Goal: Task Accomplishment & Management: Manage account settings

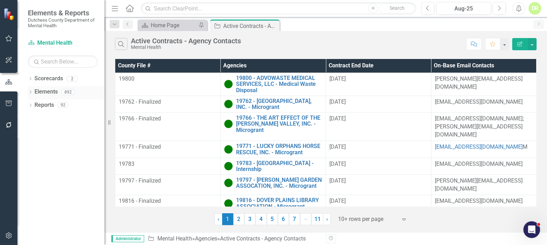
click at [48, 91] on link "Elements" at bounding box center [45, 92] width 23 height 8
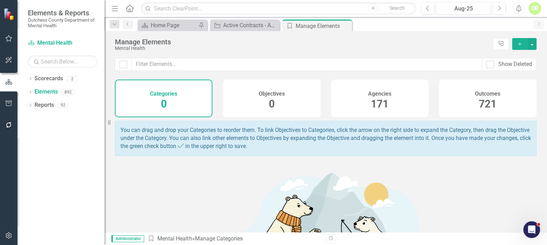
click at [379, 98] on span "171" at bounding box center [380, 104] width 18 height 12
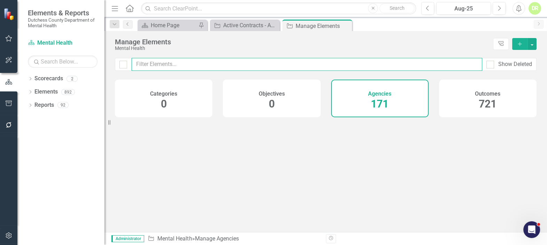
click at [202, 64] on input "text" at bounding box center [307, 64] width 351 height 13
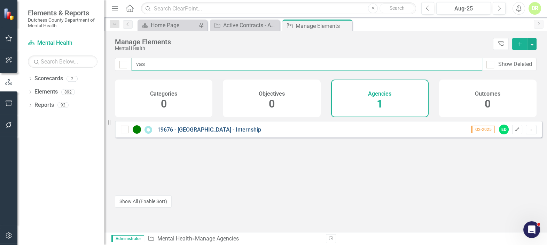
type input "vas"
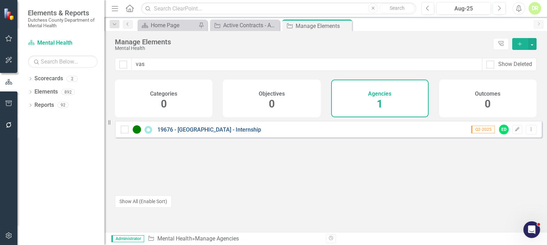
click at [218, 133] on link "19676 - [GEOGRAPHIC_DATA] - Internship" at bounding box center [209, 129] width 104 height 7
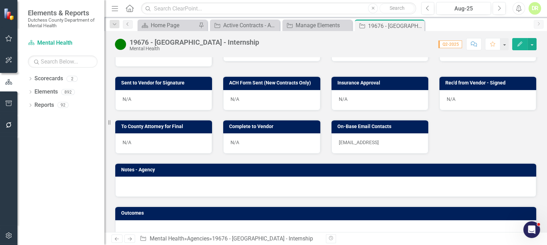
scroll to position [334, 0]
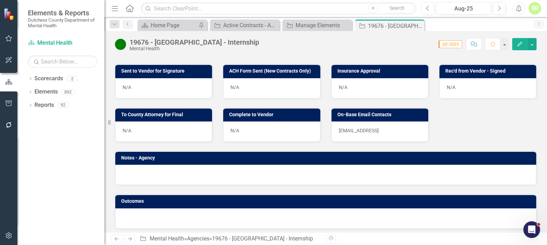
click at [401, 127] on p "[EMAIL_ADDRESS]" at bounding box center [380, 130] width 82 height 7
click at [393, 127] on p "[EMAIL_ADDRESS]" at bounding box center [380, 130] width 82 height 7
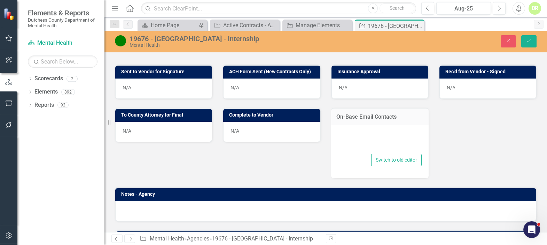
type textarea "<p>[EMAIL_ADDRESS]</p>"
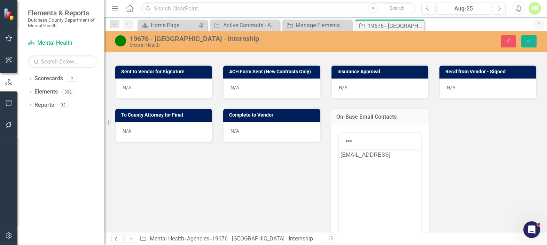
scroll to position [0, 0]
click at [412, 155] on p "[EMAIL_ADDRESS]" at bounding box center [379, 154] width 79 height 8
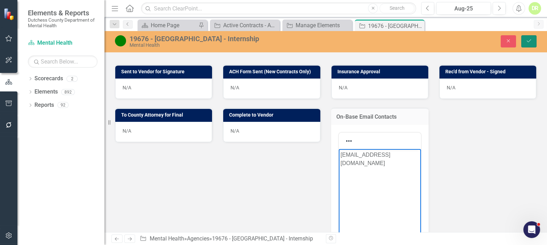
click at [535, 40] on button "Save" at bounding box center [529, 41] width 15 height 12
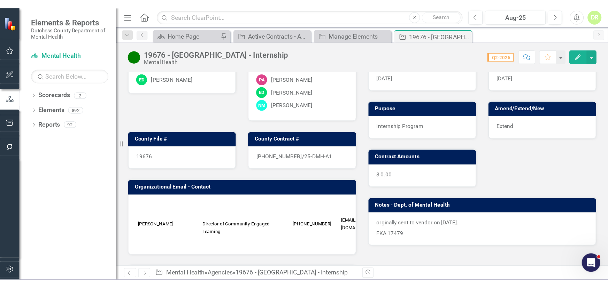
scroll to position [0, 55]
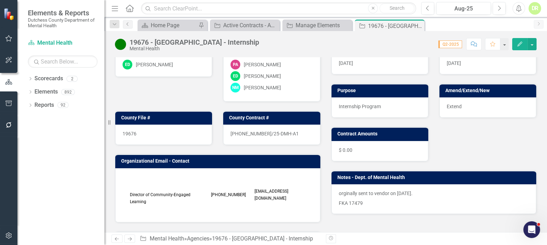
click at [415, 31] on div "19676 - [GEOGRAPHIC_DATA] - Internship Mental Health Score: N/A Q2-2025 Complet…" at bounding box center [326, 41] width 443 height 21
click at [419, 26] on icon "Close" at bounding box center [418, 26] width 7 height 6
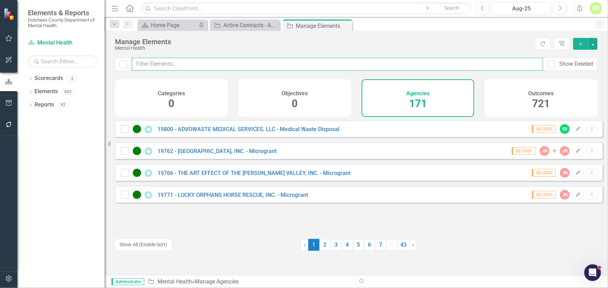
click at [159, 59] on input "text" at bounding box center [337, 64] width 411 height 13
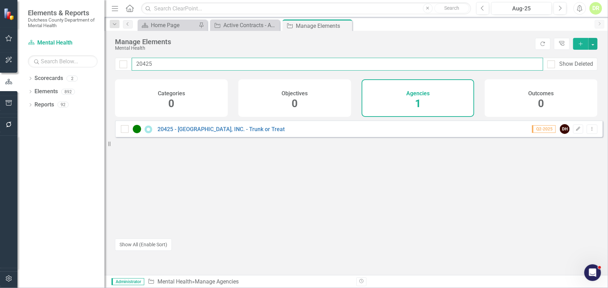
type input "20425"
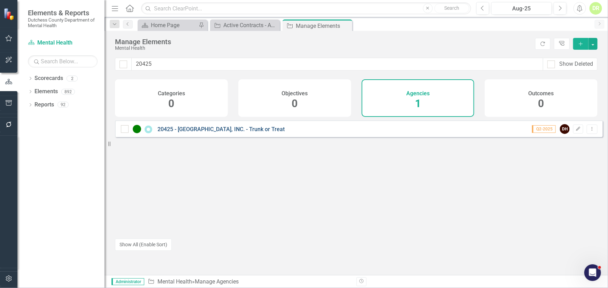
click at [196, 133] on link "20425 - [GEOGRAPHIC_DATA], INC. - Trunk or Treat" at bounding box center [220, 129] width 127 height 7
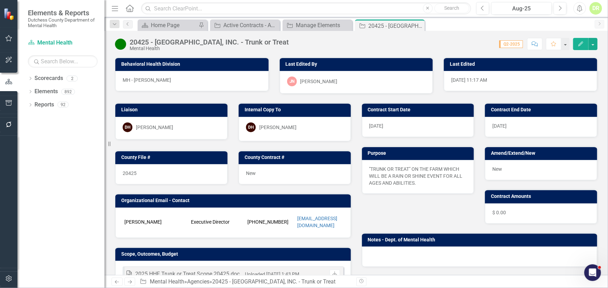
scroll to position [126, 0]
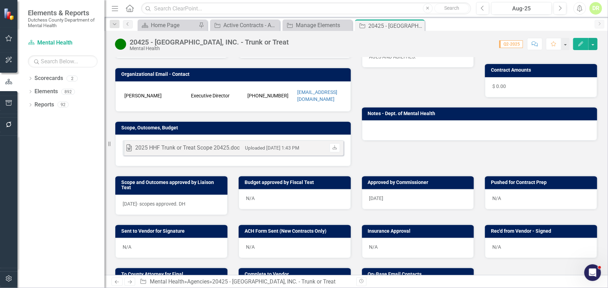
click at [532, 194] on div "N/A" at bounding box center [541, 200] width 112 height 20
click at [532, 193] on div "N/A" at bounding box center [541, 200] width 112 height 20
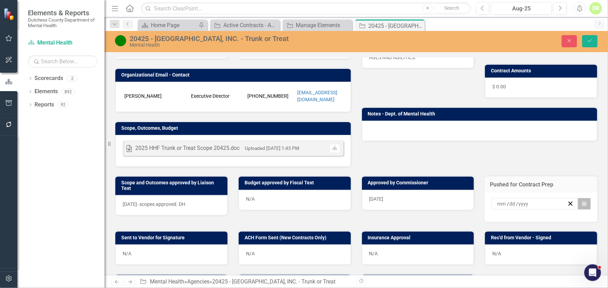
click at [547, 202] on icon "Calendar" at bounding box center [584, 204] width 4 height 5
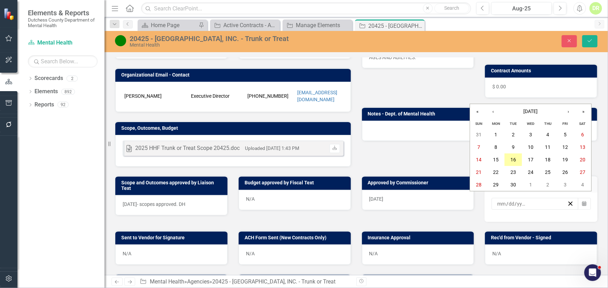
click at [515, 160] on abbr "16" at bounding box center [513, 160] width 6 height 6
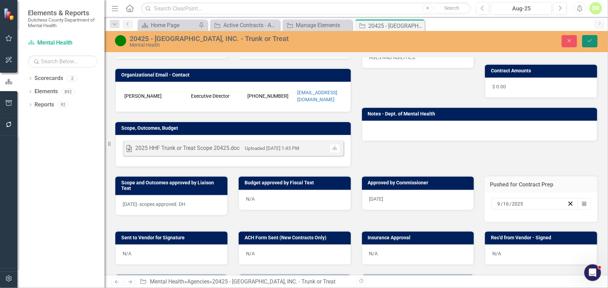
click at [547, 45] on button "Save" at bounding box center [589, 41] width 15 height 12
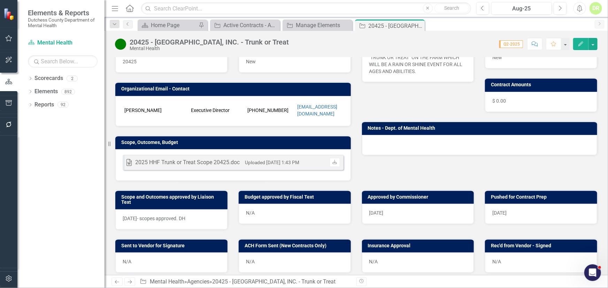
scroll to position [158, 0]
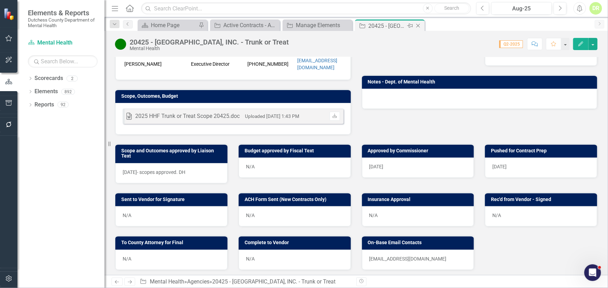
click at [418, 26] on icon "Close" at bounding box center [418, 26] width 7 height 6
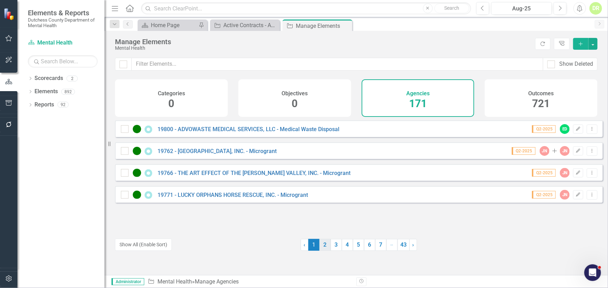
click at [323, 244] on link "2" at bounding box center [324, 245] width 11 height 12
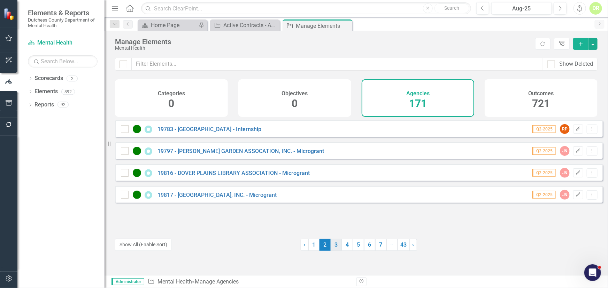
click at [332, 244] on link "3" at bounding box center [336, 245] width 11 height 12
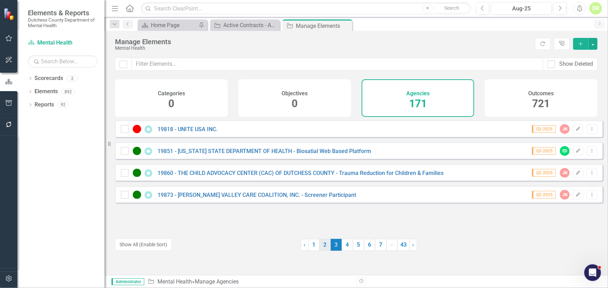
click at [327, 244] on link "2" at bounding box center [324, 245] width 11 height 12
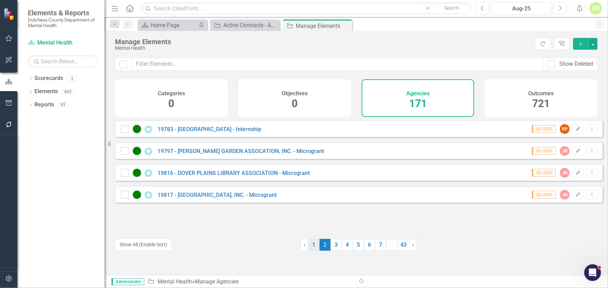
click at [310, 244] on link "1" at bounding box center [313, 245] width 11 height 12
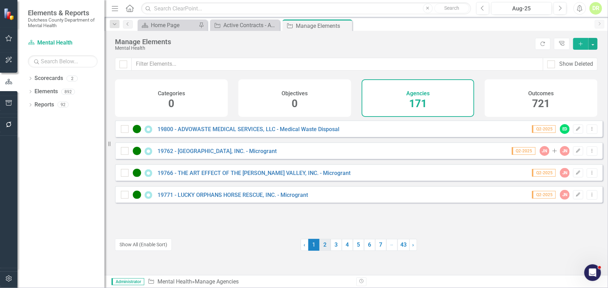
click at [320, 244] on link "2" at bounding box center [324, 245] width 11 height 12
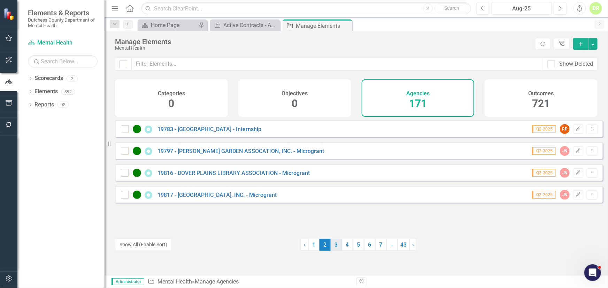
click at [334, 244] on link "3" at bounding box center [336, 245] width 11 height 12
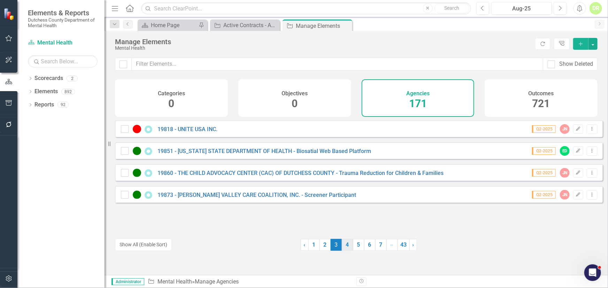
click at [345, 244] on link "4" at bounding box center [347, 245] width 11 height 12
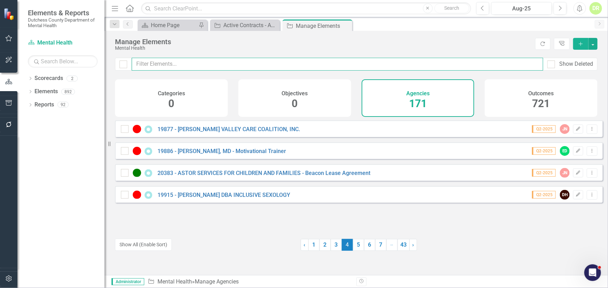
click at [166, 66] on input "text" at bounding box center [337, 64] width 411 height 13
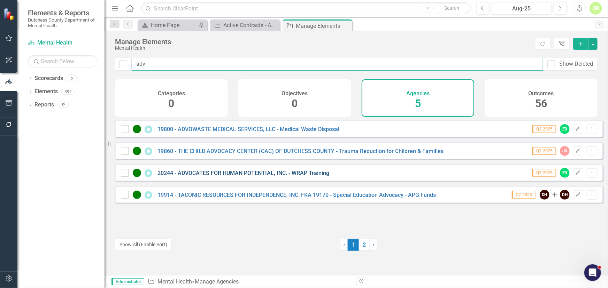
type input "adv"
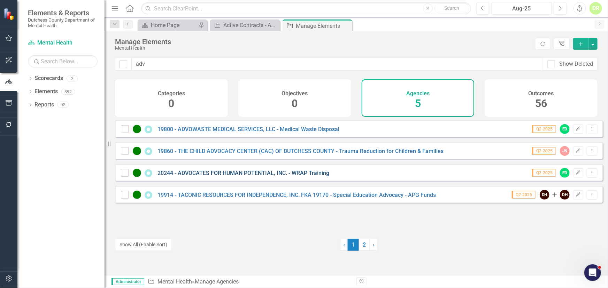
click at [199, 177] on link "20244 - ADVOCATES FOR HUMAN POTENTIAL, INC. - WRAP Training" at bounding box center [243, 173] width 172 height 7
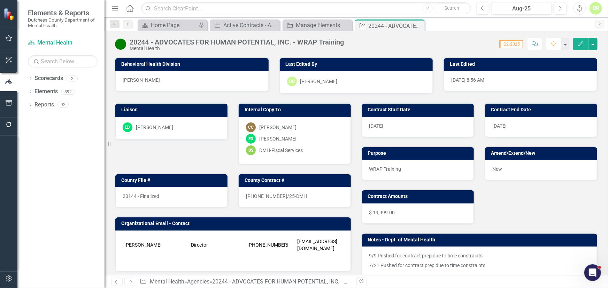
click at [120, 42] on img at bounding box center [120, 44] width 11 height 11
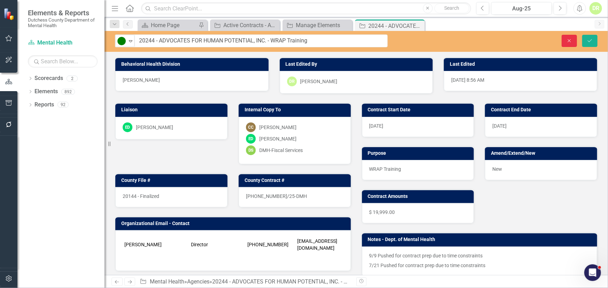
click at [547, 39] on icon "Close" at bounding box center [569, 40] width 6 height 5
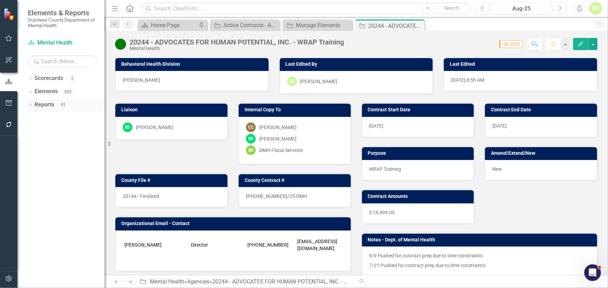
drag, startPoint x: 419, startPoint y: 24, endPoint x: 66, endPoint y: 108, distance: 363.0
click at [0, 0] on icon "Close" at bounding box center [0, 0] width 0 height 0
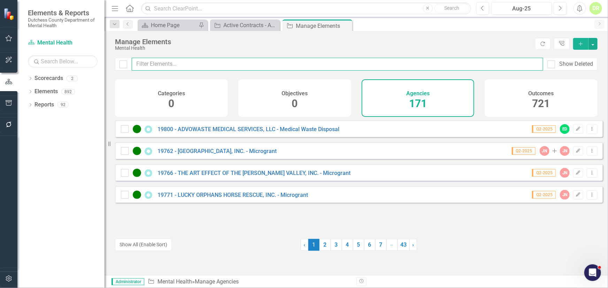
click at [145, 63] on input "text" at bounding box center [337, 64] width 411 height 13
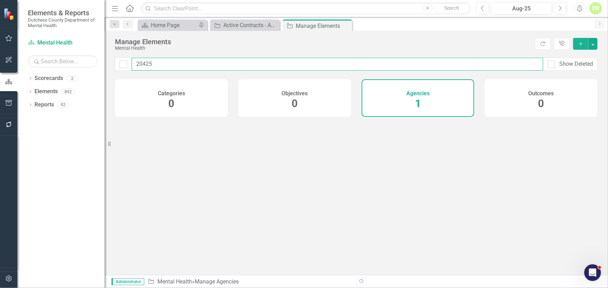
type input "20425"
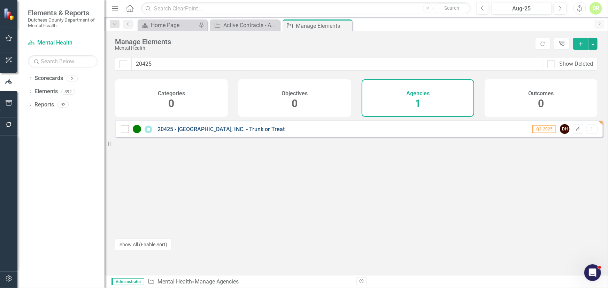
click at [268, 132] on div "20425 - [GEOGRAPHIC_DATA], INC. - Trunk or Treat" at bounding box center [203, 129] width 165 height 8
click at [268, 133] on link "20425 - [GEOGRAPHIC_DATA], INC. - Trunk or Treat" at bounding box center [220, 129] width 127 height 7
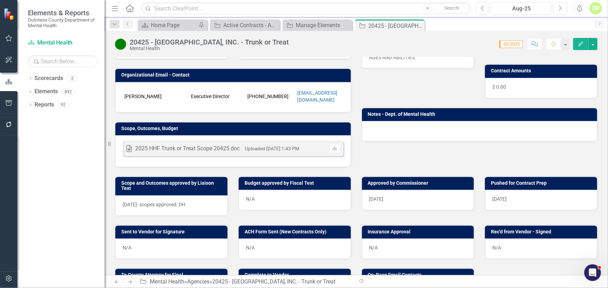
scroll to position [126, 0]
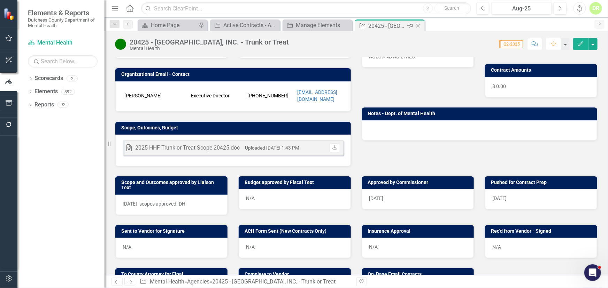
click at [417, 23] on icon "Close" at bounding box center [418, 26] width 7 height 6
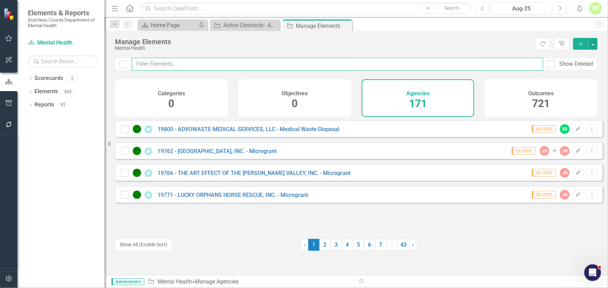
click at [178, 67] on input "text" at bounding box center [337, 64] width 411 height 13
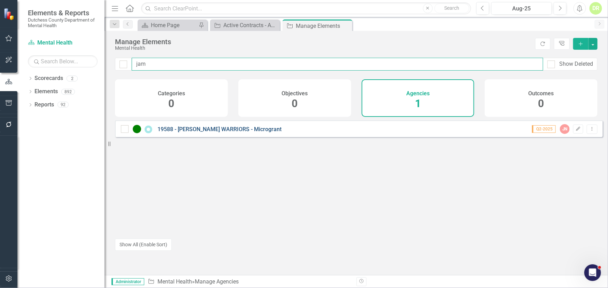
type input "jam"
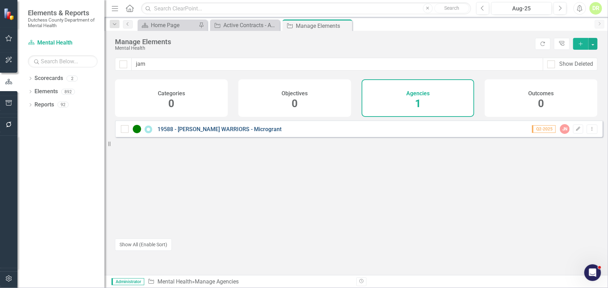
click at [215, 133] on link "19588 - [PERSON_NAME] WARRIORS - Microgrant" at bounding box center [219, 129] width 124 height 7
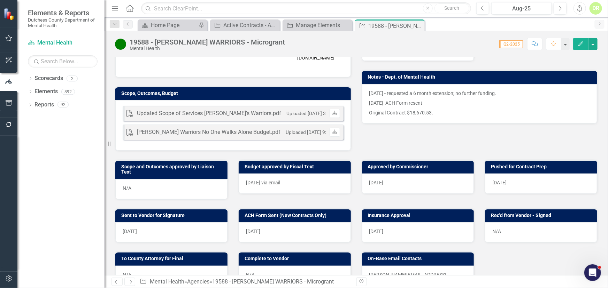
scroll to position [190, 0]
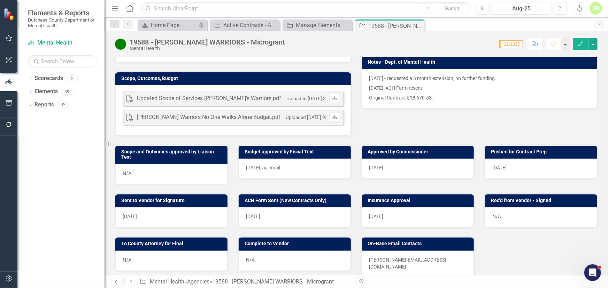
click at [194, 244] on div "N/A" at bounding box center [171, 261] width 112 height 20
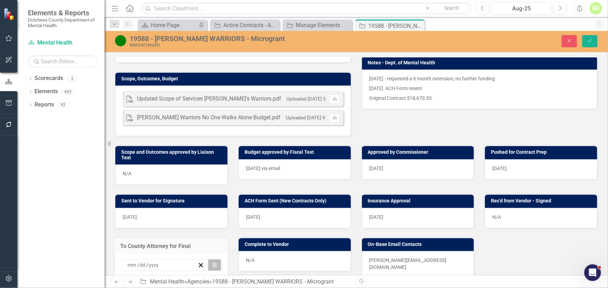
click at [213, 244] on icon "button" at bounding box center [215, 265] width 4 height 5
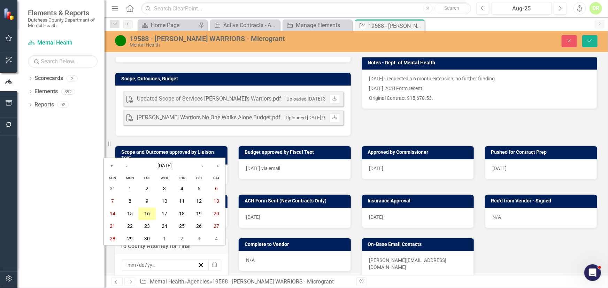
click at [149, 212] on abbr "16" at bounding box center [148, 214] width 6 height 6
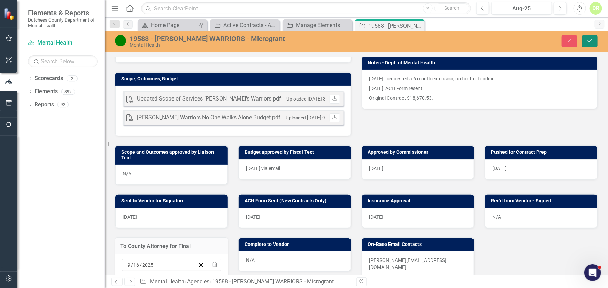
click at [547, 43] on icon "Save" at bounding box center [590, 40] width 6 height 5
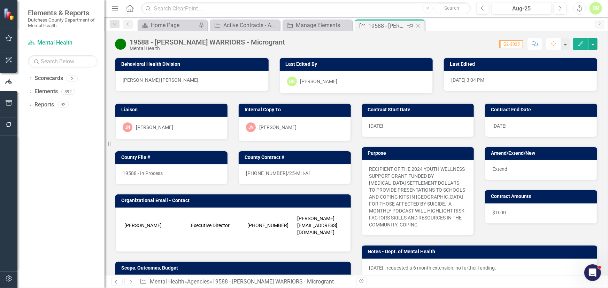
click at [418, 23] on icon "Close" at bounding box center [418, 26] width 7 height 6
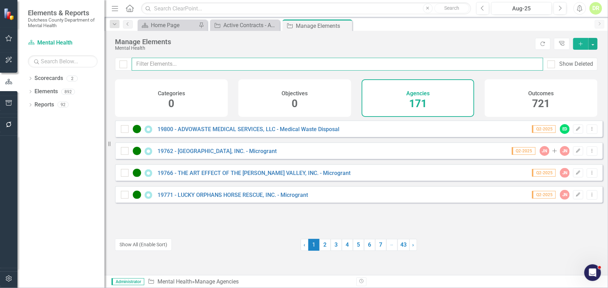
click at [199, 62] on input "text" at bounding box center [337, 64] width 411 height 13
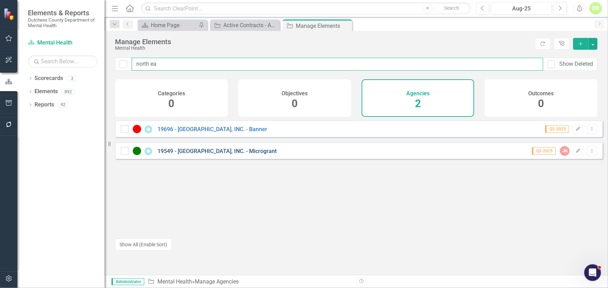
type input "north ea"
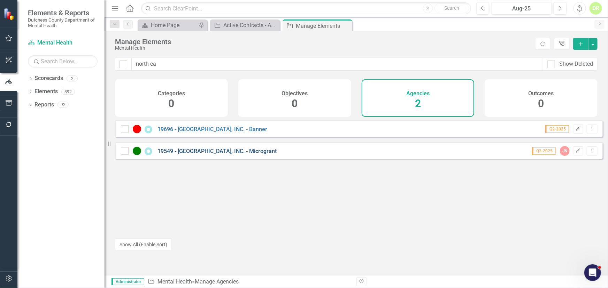
click at [226, 155] on link "19549 - [GEOGRAPHIC_DATA], INC. - Microgrant" at bounding box center [216, 151] width 119 height 7
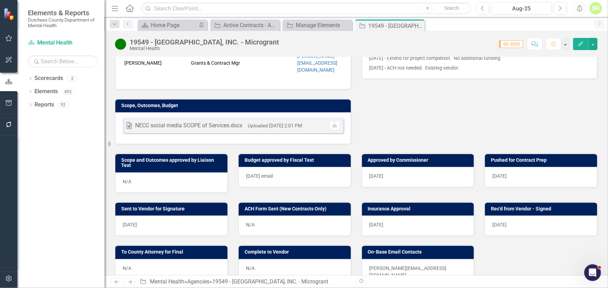
scroll to position [222, 0]
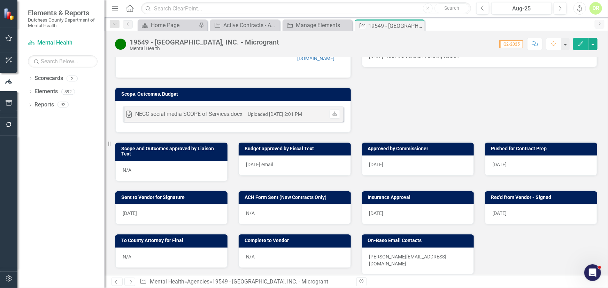
click at [58, 187] on div "Dropdown Scorecards 2 Dutchess County Mental Health Dropdown Elements 892 Dropd…" at bounding box center [60, 181] width 87 height 216
click at [160, 244] on div "N/A" at bounding box center [171, 258] width 112 height 20
click at [161, 244] on div "N/A" at bounding box center [171, 258] width 112 height 20
click at [179, 244] on div "N/A" at bounding box center [171, 258] width 112 height 20
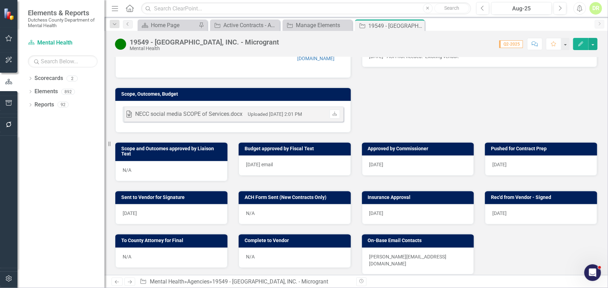
click at [179, 244] on div "N/A" at bounding box center [171, 258] width 112 height 20
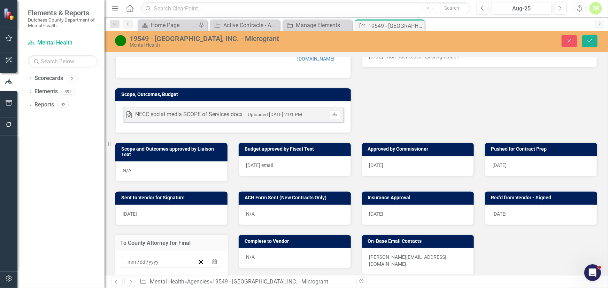
click at [179, 244] on div "/ /" at bounding box center [165, 262] width 87 height 12
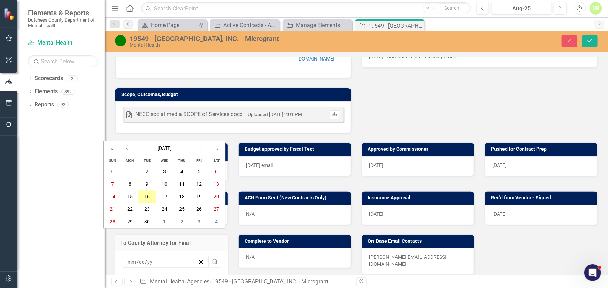
click at [149, 195] on abbr "16" at bounding box center [148, 197] width 6 height 6
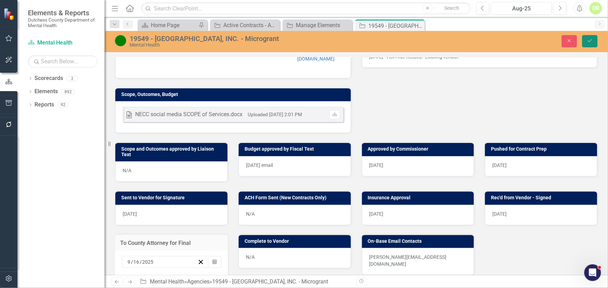
drag, startPoint x: 590, startPoint y: 37, endPoint x: 461, endPoint y: 57, distance: 130.8
click at [547, 36] on button "Save" at bounding box center [589, 41] width 15 height 12
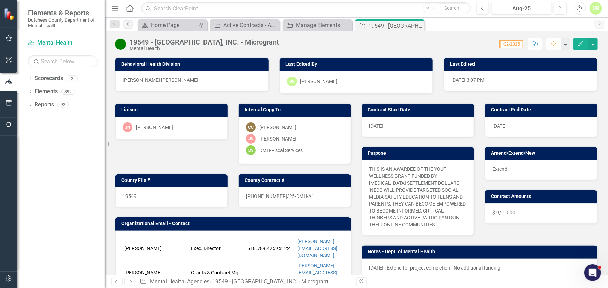
click at [547, 10] on div "DR" at bounding box center [595, 8] width 13 height 13
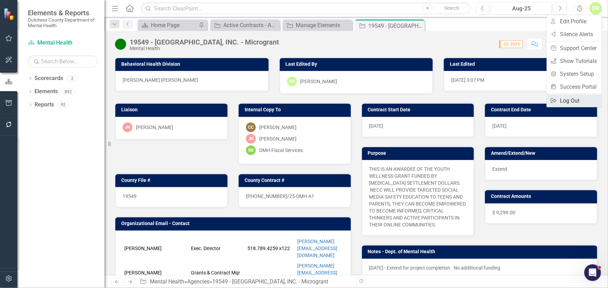
click at [547, 102] on link "Logout Log Out" at bounding box center [574, 100] width 55 height 13
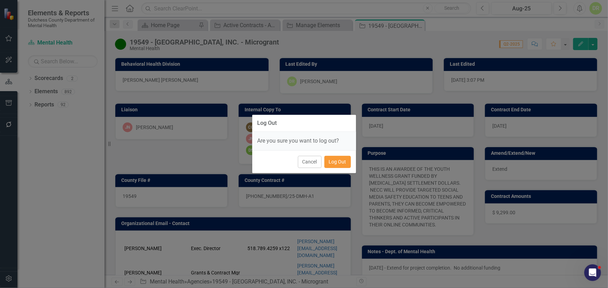
drag, startPoint x: 338, startPoint y: 157, endPoint x: 361, endPoint y: 135, distance: 31.3
click at [338, 157] on button "Log Out" at bounding box center [337, 162] width 26 height 12
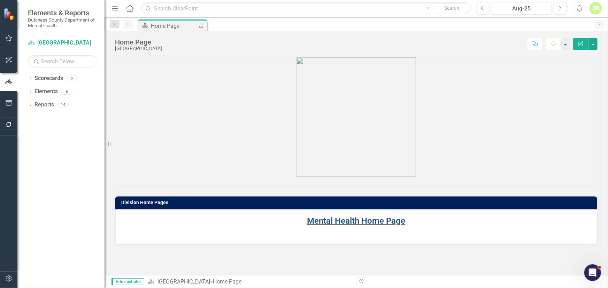
click at [341, 223] on link "Mental Health Home Page" at bounding box center [356, 221] width 98 height 10
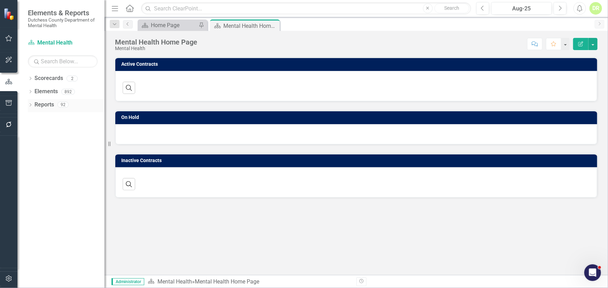
click at [43, 102] on link "Reports" at bounding box center [44, 105] width 20 height 8
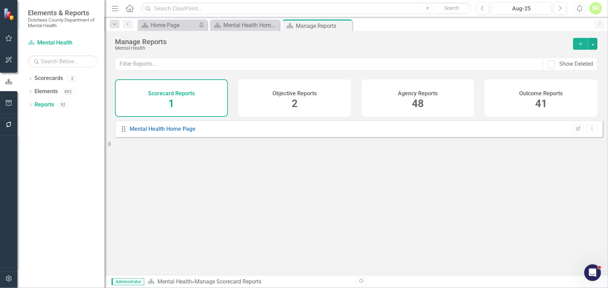
click at [421, 95] on h4 "Agency Reports" at bounding box center [418, 94] width 40 height 6
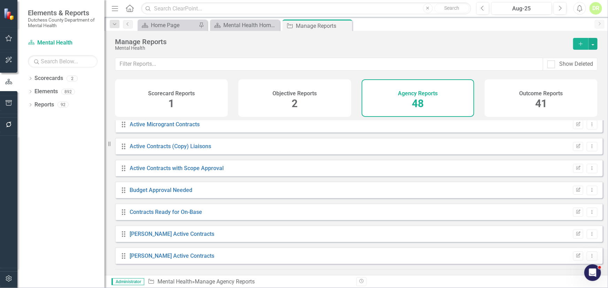
scroll to position [285, 0]
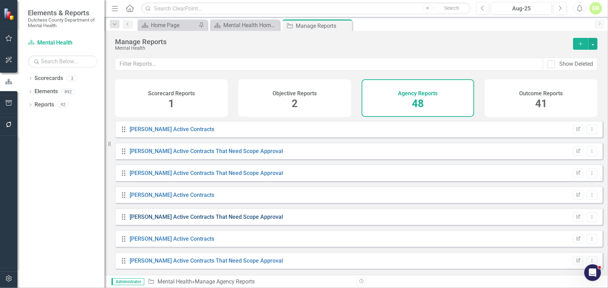
click at [181, 220] on link "[PERSON_NAME] Active Contracts That Need Scope Approval" at bounding box center [206, 217] width 153 height 7
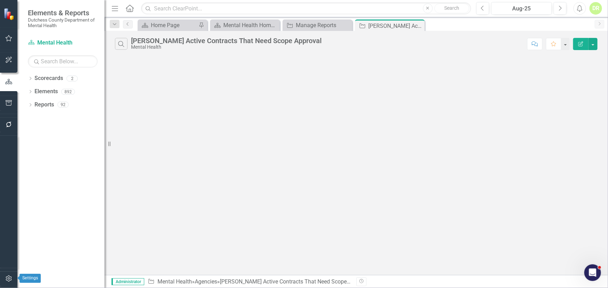
click at [7, 279] on icon "button" at bounding box center [9, 279] width 6 height 6
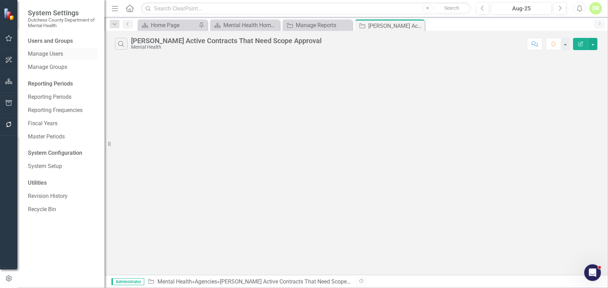
click at [48, 55] on link "Manage Users" at bounding box center [63, 54] width 70 height 8
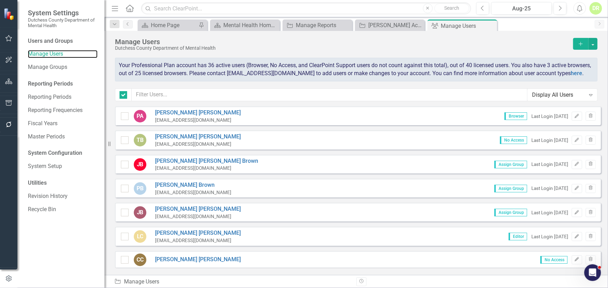
checkbox input "false"
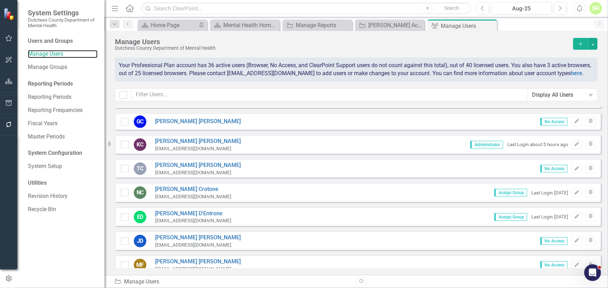
scroll to position [190, 0]
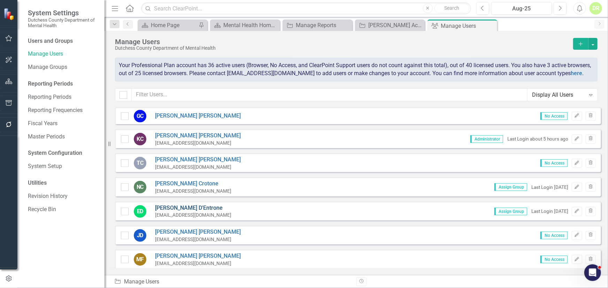
click at [175, 213] on link "Eric D'Entrone" at bounding box center [193, 208] width 76 height 8
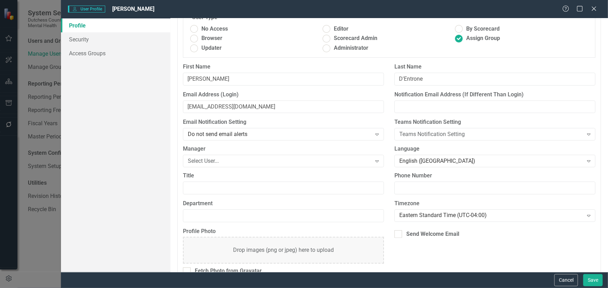
scroll to position [35, 0]
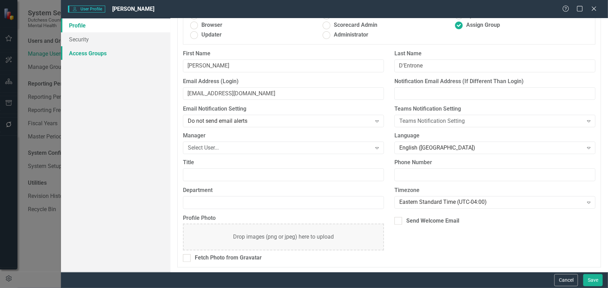
click at [91, 53] on link "Access Groups" at bounding box center [115, 53] width 109 height 14
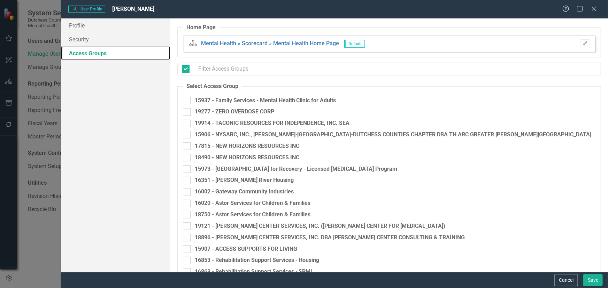
checkbox input "false"
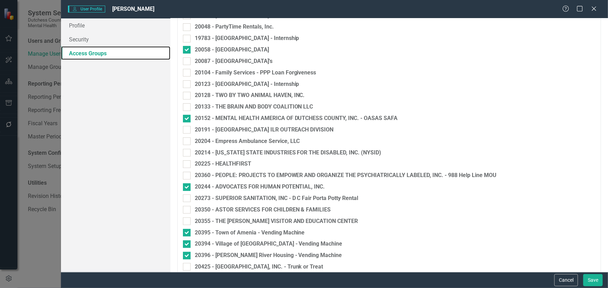
scroll to position [1343, 0]
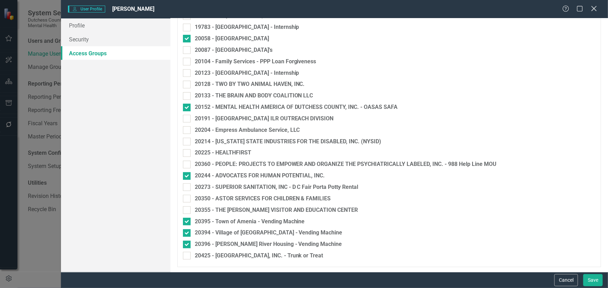
click at [591, 8] on icon "Close" at bounding box center [593, 8] width 9 height 7
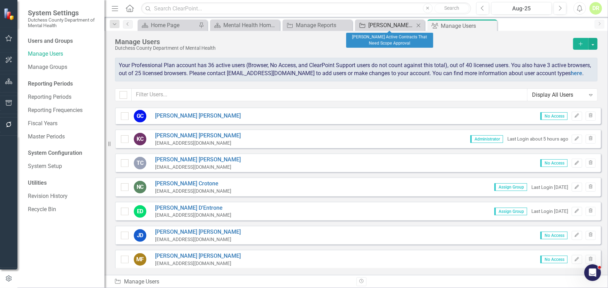
click at [396, 24] on div "[PERSON_NAME] Active Contracts That Need Scope Approval" at bounding box center [391, 25] width 46 height 9
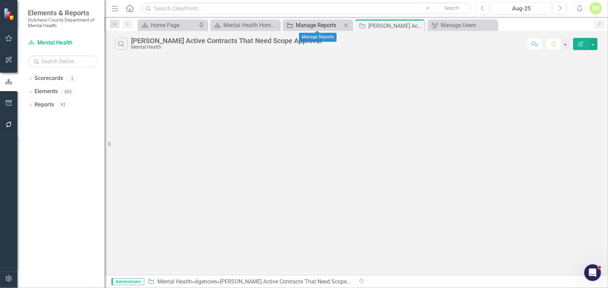
click at [315, 22] on div "Manage Reports" at bounding box center [319, 25] width 46 height 9
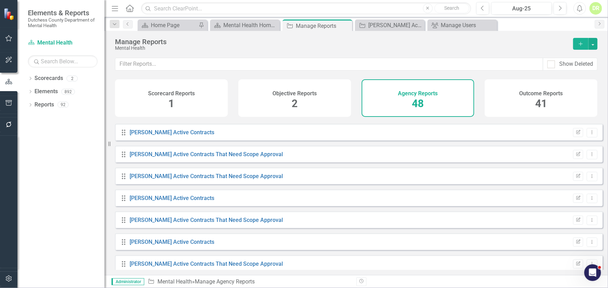
scroll to position [285, 0]
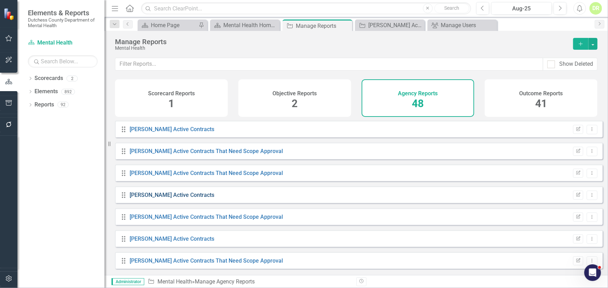
click at [145, 199] on link "[PERSON_NAME] Active Contracts" at bounding box center [172, 195] width 85 height 7
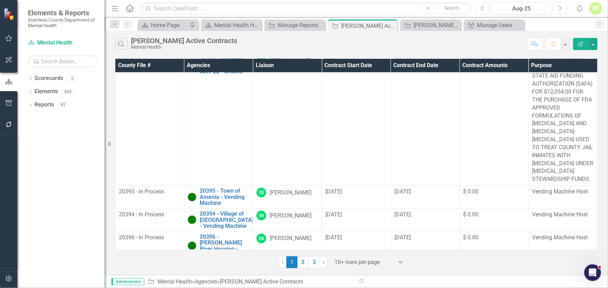
scroll to position [458, 0]
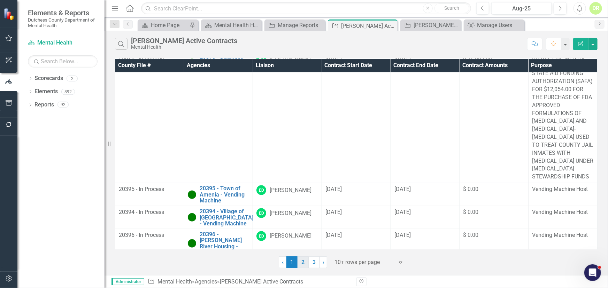
click at [303, 262] on link "2" at bounding box center [303, 263] width 11 height 12
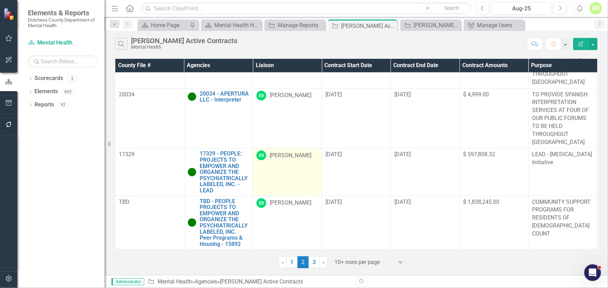
scroll to position [272, 0]
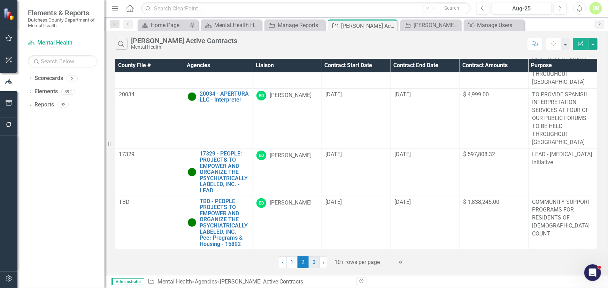
click at [314, 262] on link "3" at bounding box center [314, 263] width 11 height 12
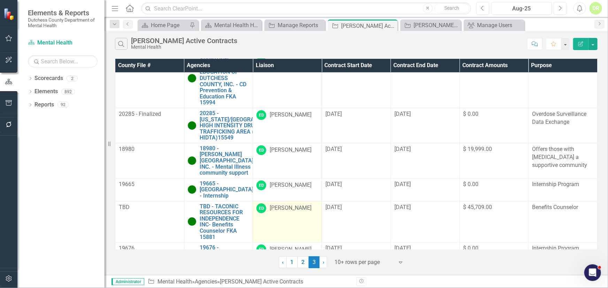
scroll to position [130, 0]
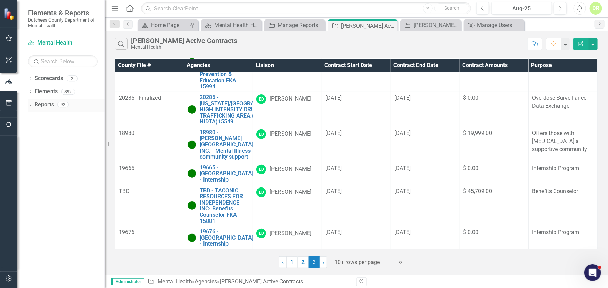
click at [48, 105] on link "Reports" at bounding box center [44, 105] width 20 height 8
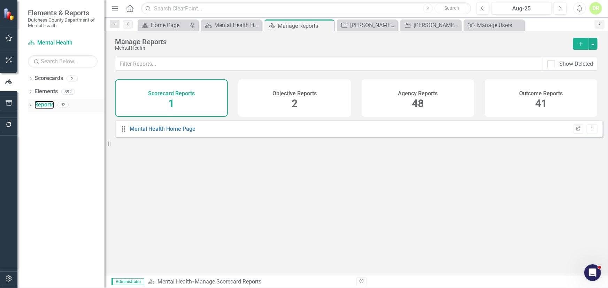
click at [44, 100] on div "Reports" at bounding box center [44, 104] width 20 height 11
click at [414, 92] on h4 "Agency Reports" at bounding box center [418, 94] width 40 height 6
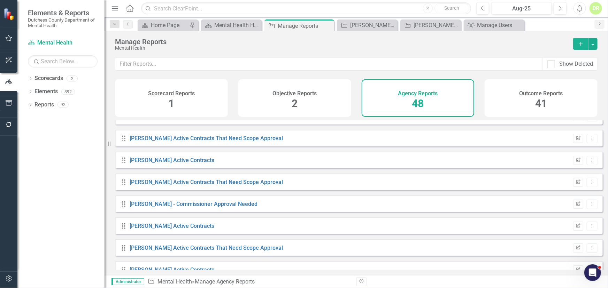
scroll to position [380, 0]
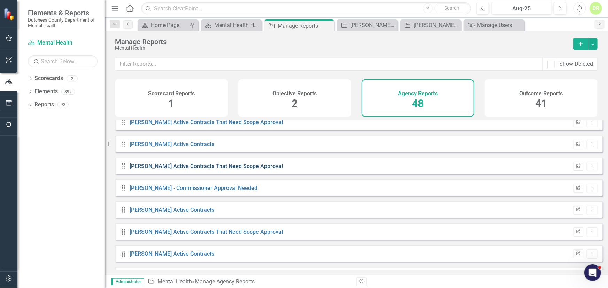
click at [193, 170] on link "[PERSON_NAME] Active Contracts That Need Scope Approval" at bounding box center [206, 166] width 153 height 7
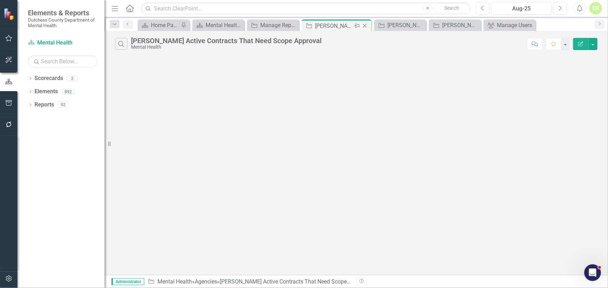
click at [365, 24] on icon "Close" at bounding box center [364, 26] width 7 height 6
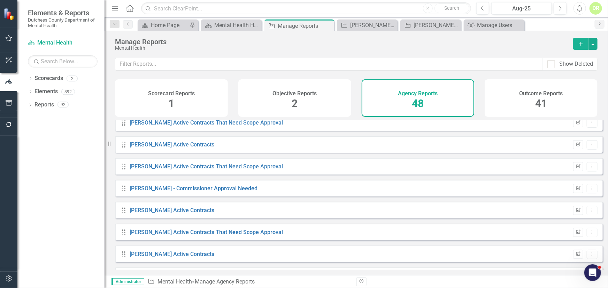
scroll to position [380, 0]
click at [174, 235] on link "[PERSON_NAME] Active Contracts That Need Scope Approval" at bounding box center [206, 232] width 153 height 7
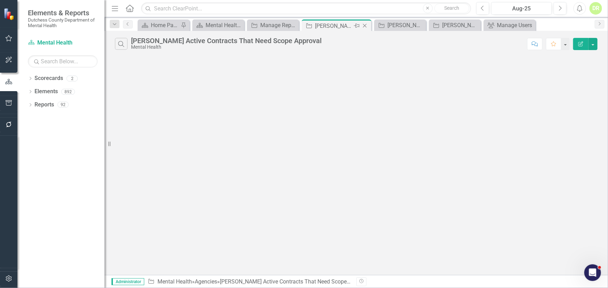
click at [364, 24] on icon "Close" at bounding box center [364, 26] width 7 height 6
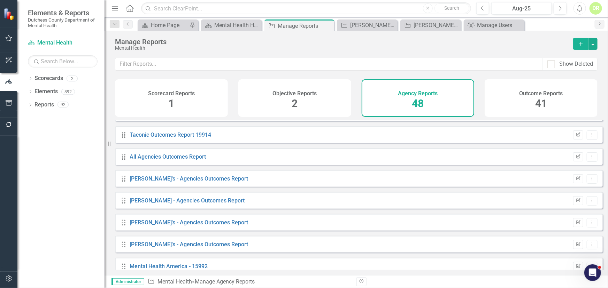
scroll to position [840, 0]
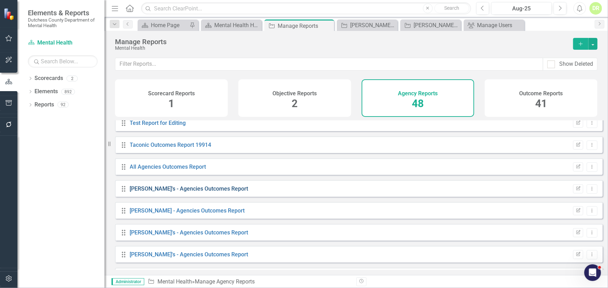
click at [175, 192] on link "[PERSON_NAME]'s - Agencies Outcomes Report" at bounding box center [189, 189] width 118 height 7
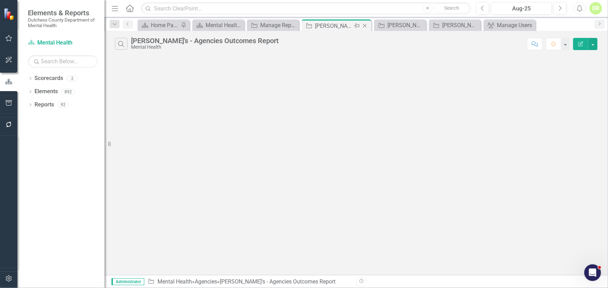
click at [366, 25] on icon "Close" at bounding box center [364, 26] width 7 height 6
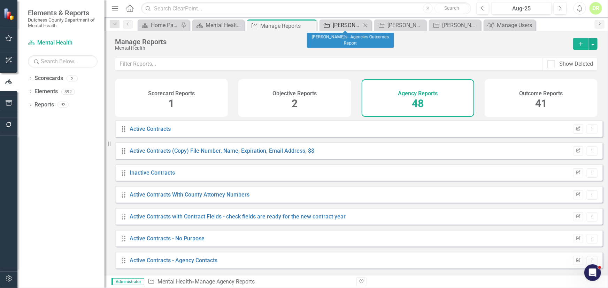
click at [337, 23] on div "[PERSON_NAME]'s - Agencies Outcomes Report" at bounding box center [347, 25] width 28 height 9
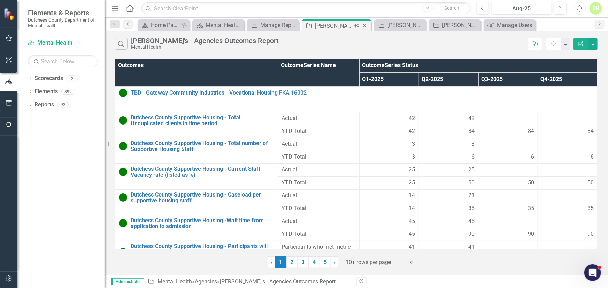
click at [365, 24] on icon "Close" at bounding box center [364, 26] width 7 height 6
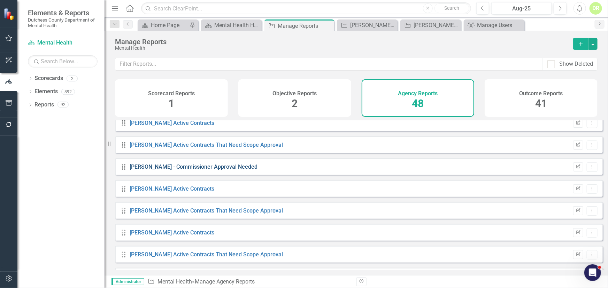
scroll to position [411, 0]
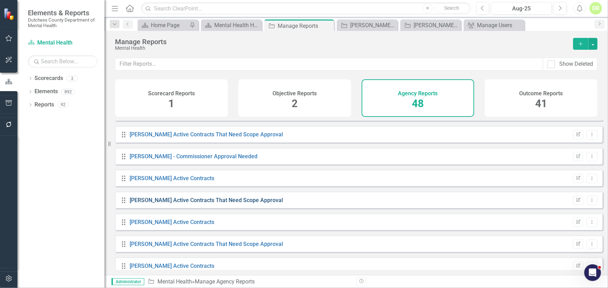
click at [210, 204] on link "[PERSON_NAME] Active Contracts That Need Scope Approval" at bounding box center [206, 200] width 153 height 7
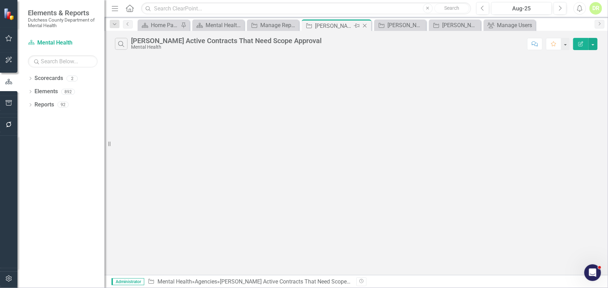
click at [365, 26] on icon at bounding box center [365, 26] width 4 height 4
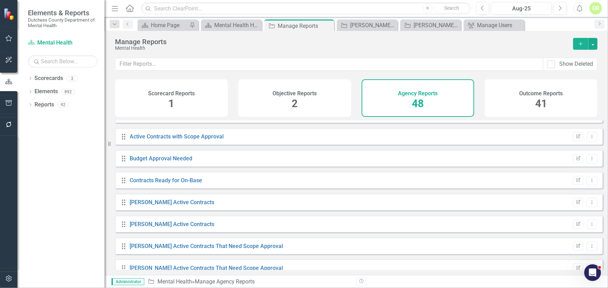
scroll to position [222, 0]
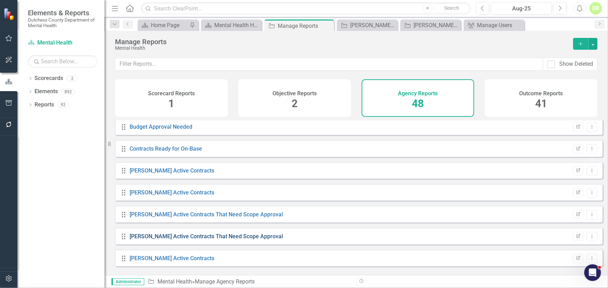
click at [191, 240] on link "[PERSON_NAME] Active Contracts That Need Scope Approval" at bounding box center [206, 236] width 153 height 7
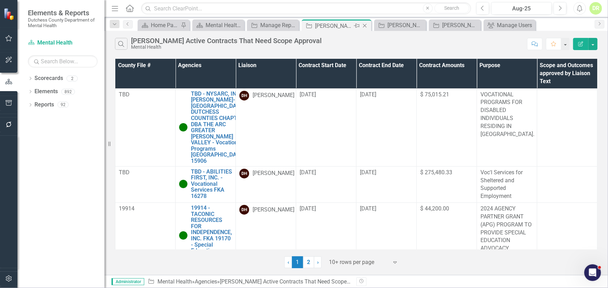
click at [365, 25] on icon "Close" at bounding box center [364, 26] width 7 height 6
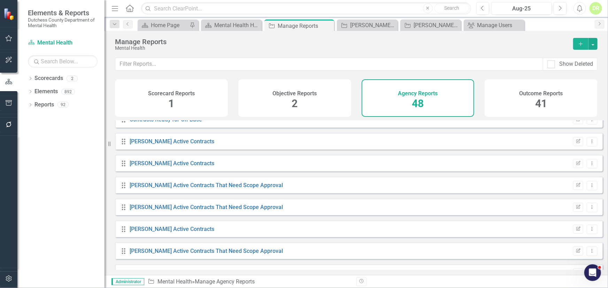
scroll to position [253, 0]
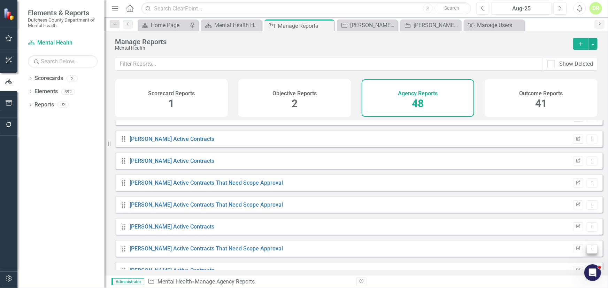
click at [589, 251] on icon "Dropdown Menu" at bounding box center [592, 249] width 6 height 5
click at [557, 207] on link "Edit Report Edit Report" at bounding box center [562, 204] width 57 height 13
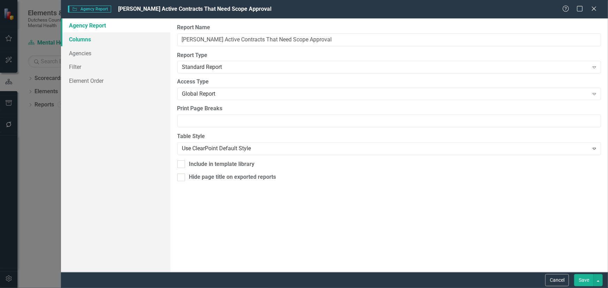
click at [90, 42] on link "Columns" at bounding box center [115, 39] width 109 height 14
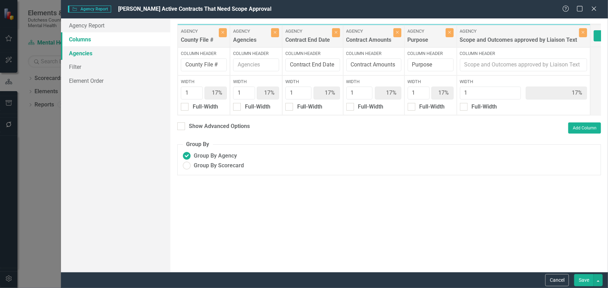
click at [80, 52] on link "Agencies" at bounding box center [115, 53] width 109 height 14
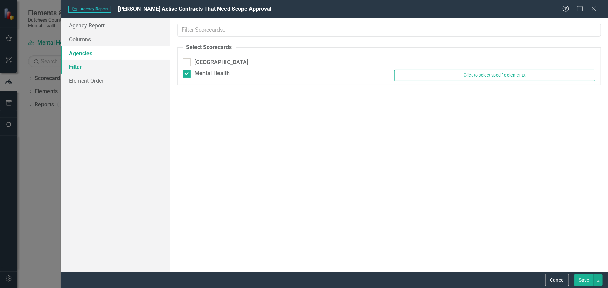
click at [80, 67] on link "Filter" at bounding box center [115, 67] width 109 height 14
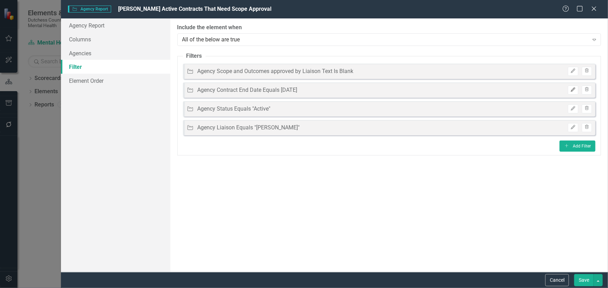
click at [572, 89] on icon "Edit" at bounding box center [572, 90] width 5 height 4
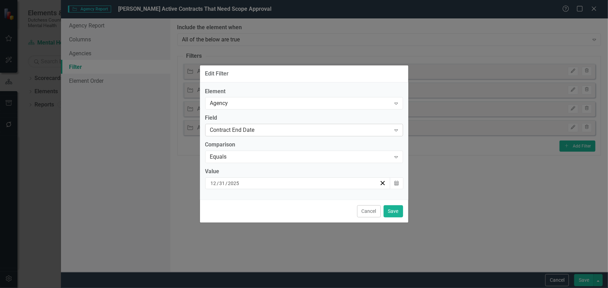
click at [250, 130] on div "Contract End Date" at bounding box center [300, 130] width 181 height 8
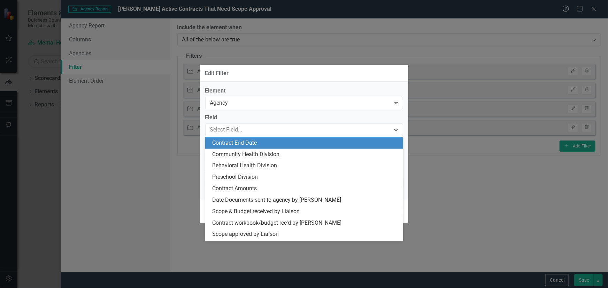
scroll to position [309, 0]
click at [249, 141] on div "Contract End Date" at bounding box center [305, 143] width 187 height 8
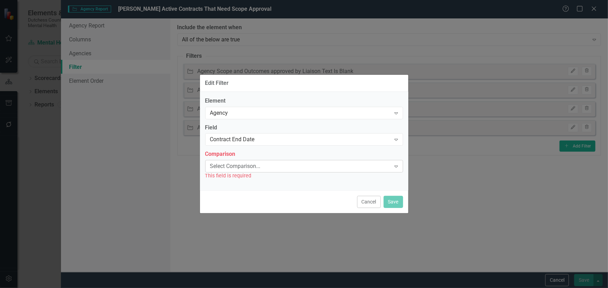
click at [224, 165] on div "Select Comparison..." at bounding box center [300, 167] width 181 height 8
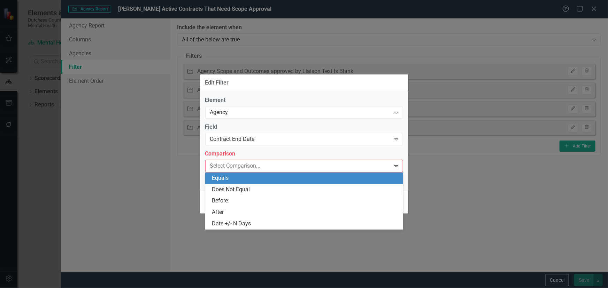
click at [439, 164] on div "Edit Filter Element Agency Expand Field Contract End Date Expand Comparison 5 r…" at bounding box center [304, 144] width 608 height 288
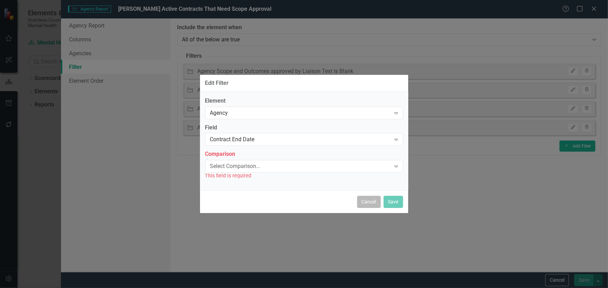
click at [370, 200] on button "Cancel" at bounding box center [369, 202] width 24 height 12
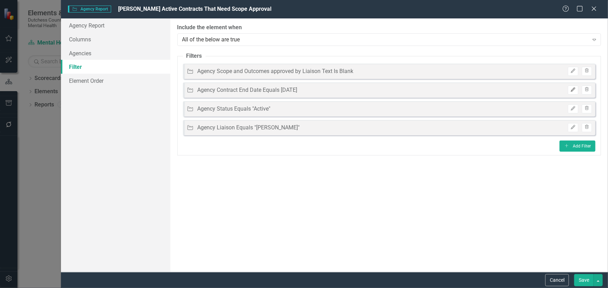
click at [573, 87] on button "Edit" at bounding box center [573, 90] width 10 height 9
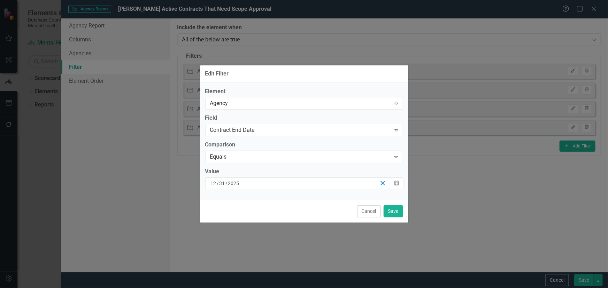
click at [383, 181] on icon "button" at bounding box center [382, 183] width 7 height 7
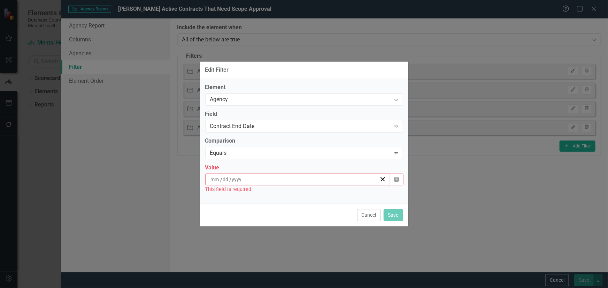
click at [211, 178] on input at bounding box center [215, 179] width 10 height 7
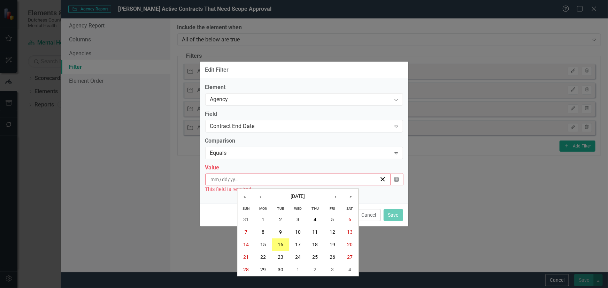
click at [211, 178] on input "number" at bounding box center [214, 179] width 9 height 7
type input "12"
type input "3"
type input "31"
type input "2026"
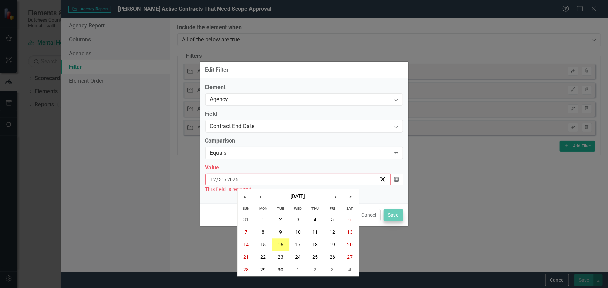
click at [393, 219] on div "Cancel Save" at bounding box center [304, 215] width 208 height 23
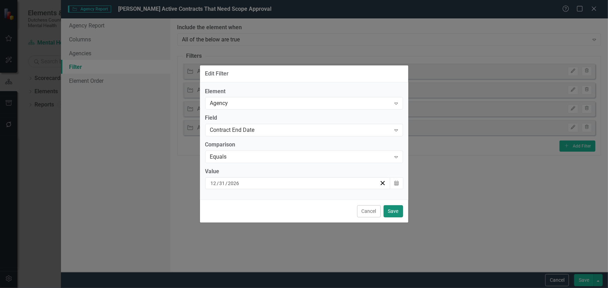
click at [393, 209] on button "Save" at bounding box center [394, 212] width 20 height 12
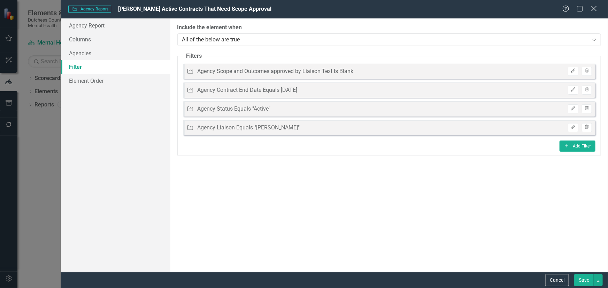
click at [595, 6] on icon "Close" at bounding box center [593, 8] width 9 height 7
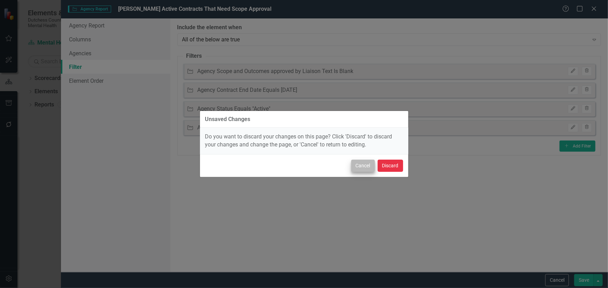
drag, startPoint x: 392, startPoint y: 165, endPoint x: 362, endPoint y: 167, distance: 29.3
click at [362, 167] on div "Cancel Discard" at bounding box center [304, 165] width 208 height 23
click at [362, 167] on button "Cancel" at bounding box center [363, 166] width 24 height 12
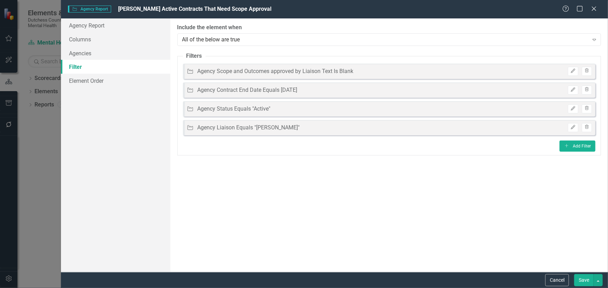
drag, startPoint x: 582, startPoint y: 279, endPoint x: 557, endPoint y: 269, distance: 27.2
click at [582, 278] on button "Save" at bounding box center [584, 281] width 20 height 12
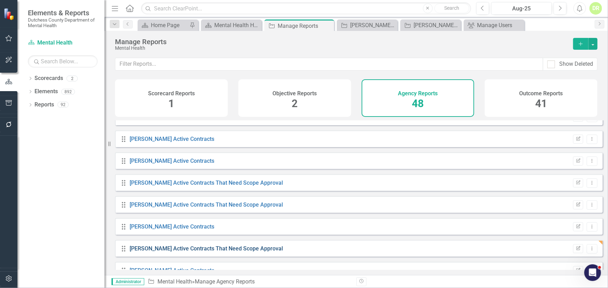
click at [218, 252] on link "[PERSON_NAME] Active Contracts That Need Scope Approval" at bounding box center [206, 249] width 153 height 7
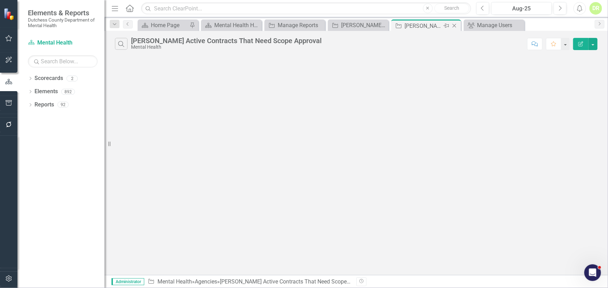
click at [455, 23] on icon "Close" at bounding box center [454, 26] width 7 height 6
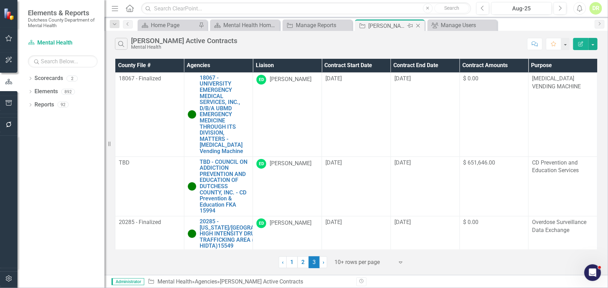
click at [418, 24] on icon "Close" at bounding box center [418, 26] width 7 height 6
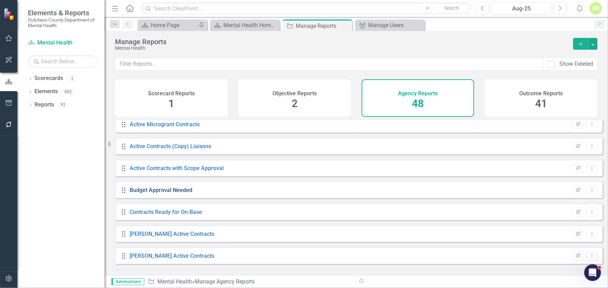
scroll to position [190, 0]
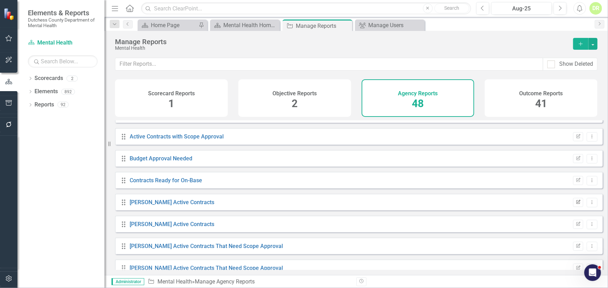
click at [576, 205] on icon "Edit Report" at bounding box center [578, 203] width 5 height 4
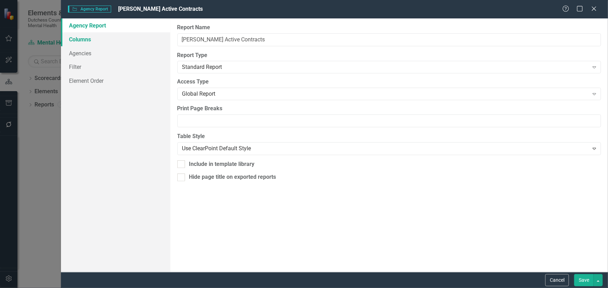
click at [75, 40] on link "Columns" at bounding box center [115, 39] width 109 height 14
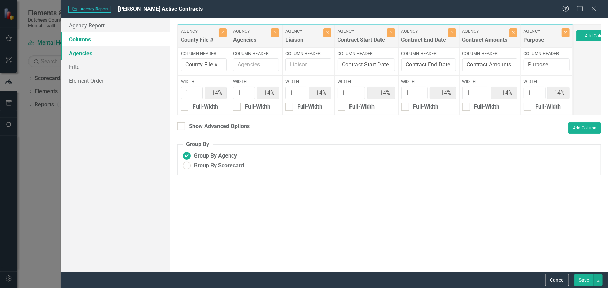
click at [85, 49] on link "Agencies" at bounding box center [115, 53] width 109 height 14
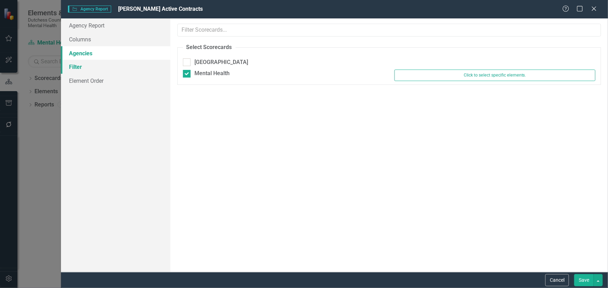
click at [78, 64] on link "Filter" at bounding box center [115, 67] width 109 height 14
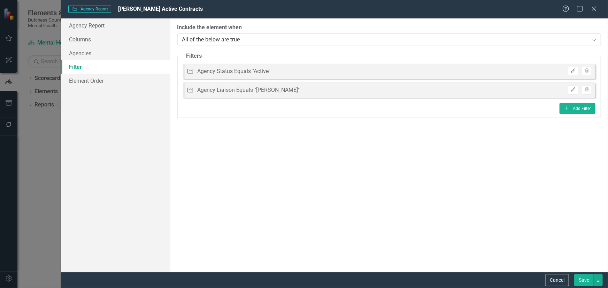
drag, startPoint x: 595, startPoint y: 8, endPoint x: 553, endPoint y: 17, distance: 43.1
click at [593, 8] on icon "Close" at bounding box center [593, 9] width 7 height 6
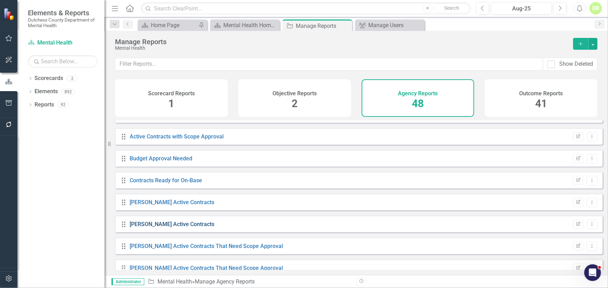
click at [170, 228] on link "[PERSON_NAME] Active Contracts" at bounding box center [172, 224] width 85 height 7
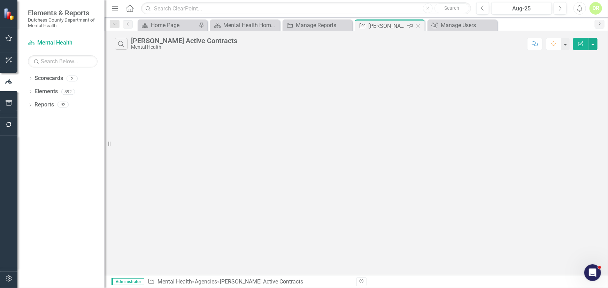
click at [419, 24] on icon at bounding box center [418, 26] width 4 height 4
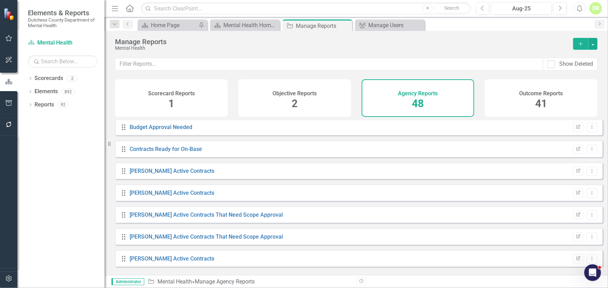
scroll to position [222, 0]
click at [573, 239] on button "Edit Report" at bounding box center [578, 236] width 10 height 9
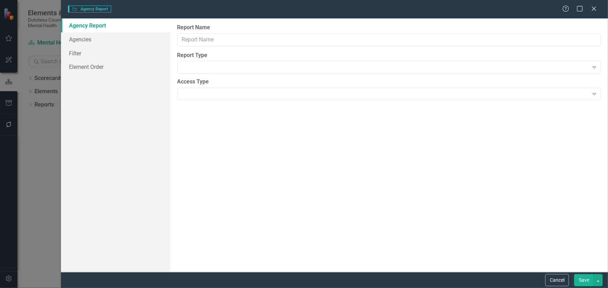
type input "[PERSON_NAME] Active Contracts That Need Scope Approval"
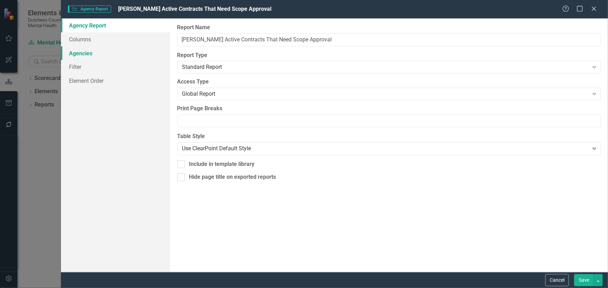
click at [83, 52] on link "Agencies" at bounding box center [115, 53] width 109 height 14
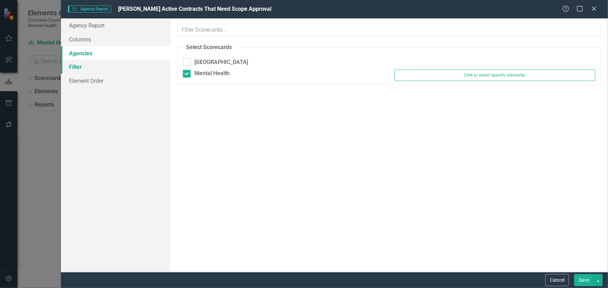
click at [81, 67] on link "Filter" at bounding box center [115, 67] width 109 height 14
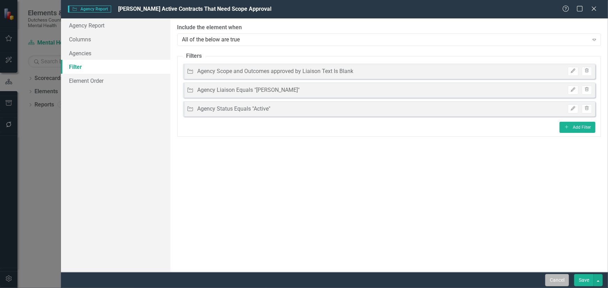
click at [560, 279] on button "Cancel" at bounding box center [557, 281] width 24 height 12
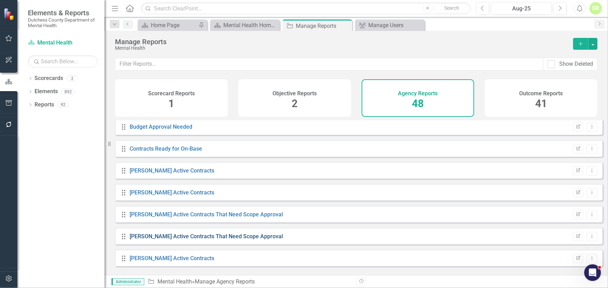
click at [180, 239] on link "[PERSON_NAME] Active Contracts That Need Scope Approval" at bounding box center [206, 236] width 153 height 7
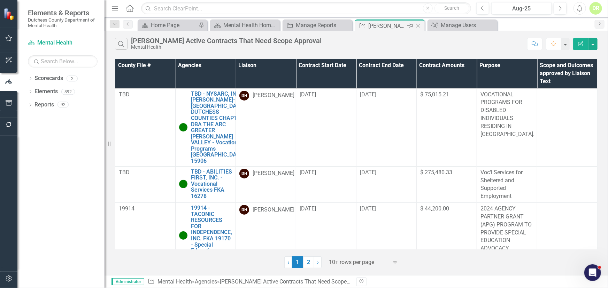
click at [418, 24] on icon "Close" at bounding box center [418, 26] width 7 height 6
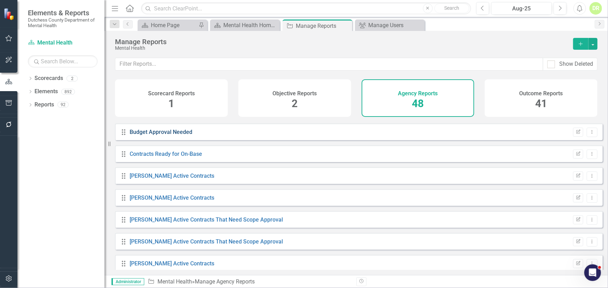
scroll to position [222, 0]
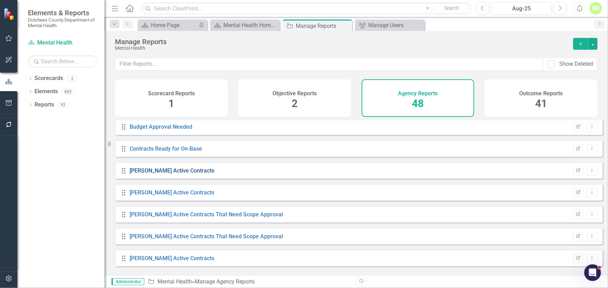
click at [176, 174] on link "[PERSON_NAME] Active Contracts" at bounding box center [172, 171] width 85 height 7
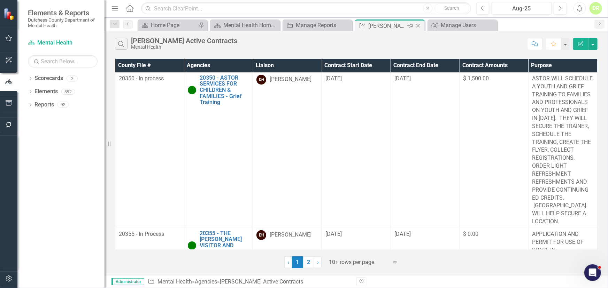
click at [419, 24] on icon "Close" at bounding box center [418, 26] width 7 height 6
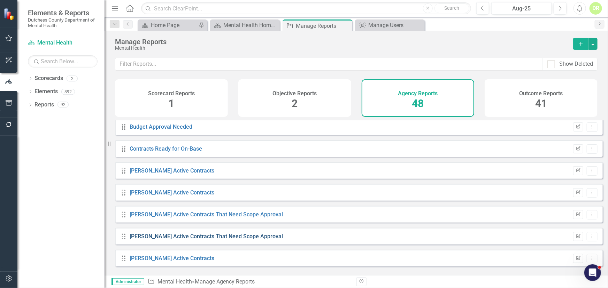
scroll to position [253, 0]
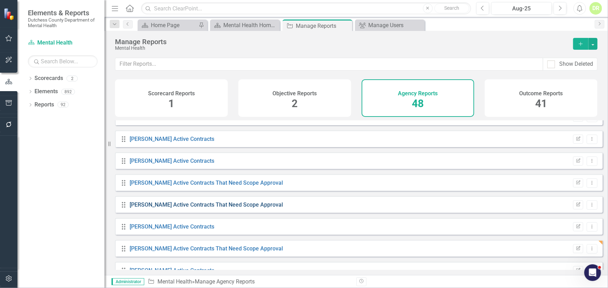
click at [233, 208] on link "[PERSON_NAME] Active Contracts That Need Scope Approval" at bounding box center [206, 205] width 153 height 7
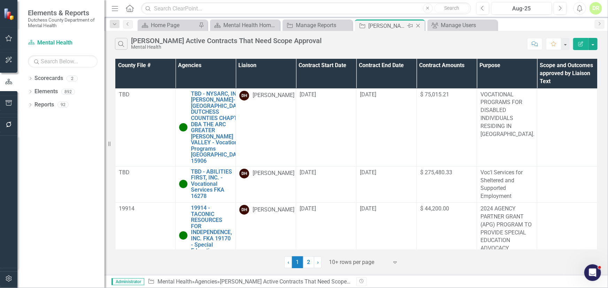
click at [418, 24] on icon "Close" at bounding box center [418, 26] width 7 height 6
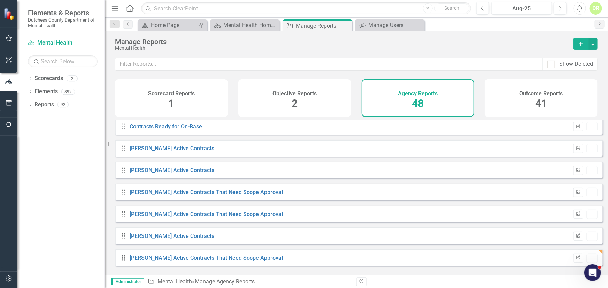
scroll to position [253, 0]
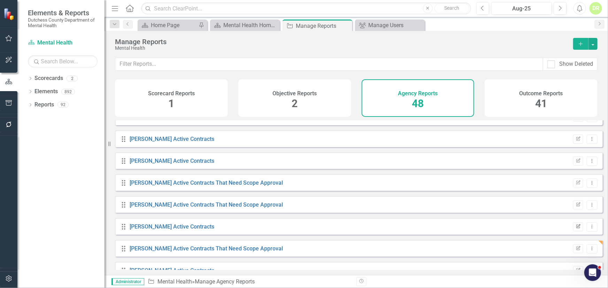
click at [576, 229] on icon "Edit Report" at bounding box center [578, 227] width 5 height 4
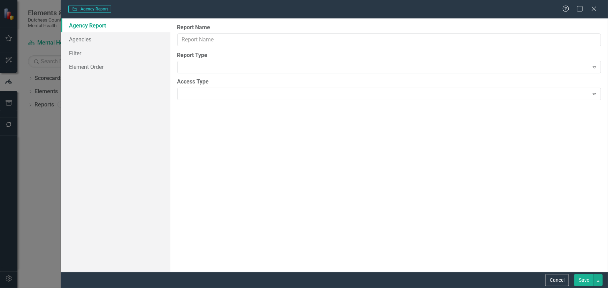
type input "[PERSON_NAME] Active Contracts"
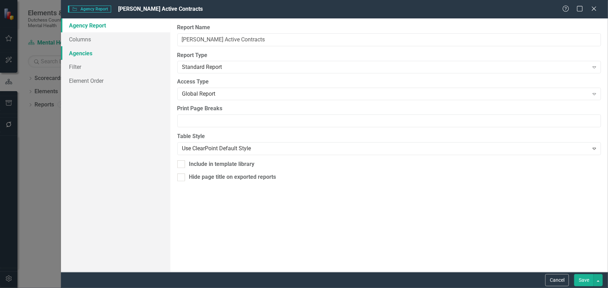
click at [81, 52] on link "Agencies" at bounding box center [115, 53] width 109 height 14
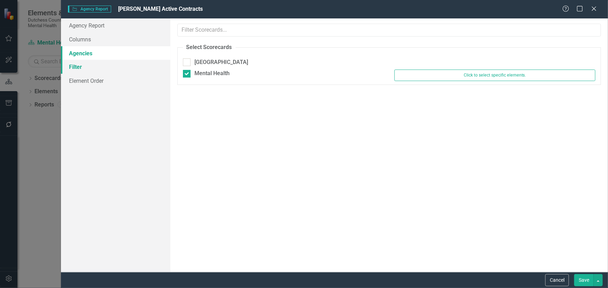
click at [78, 65] on link "Filter" at bounding box center [115, 67] width 109 height 14
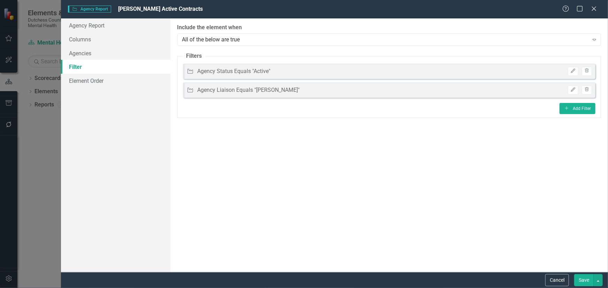
drag, startPoint x: 590, startPoint y: 279, endPoint x: 577, endPoint y: 277, distance: 13.0
click at [589, 279] on button "Save" at bounding box center [584, 281] width 20 height 12
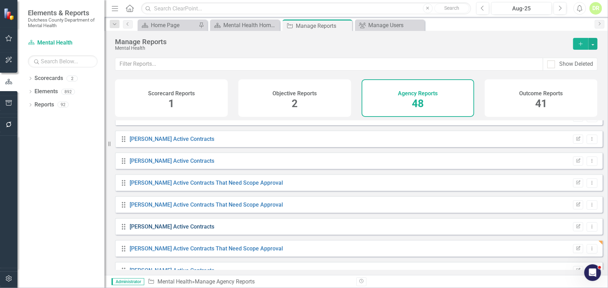
click at [164, 230] on link "[PERSON_NAME] Active Contracts" at bounding box center [172, 227] width 85 height 7
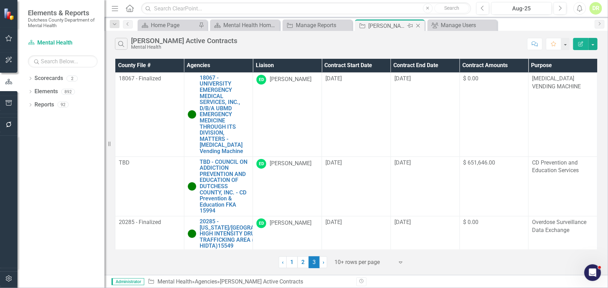
click at [418, 24] on icon "Close" at bounding box center [418, 26] width 7 height 6
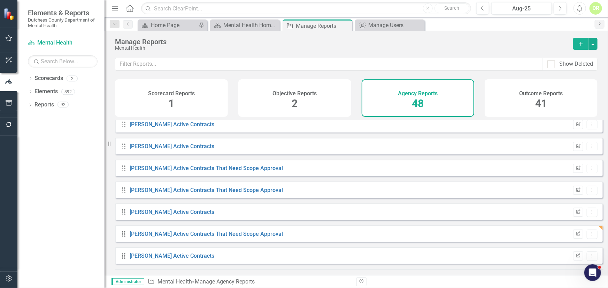
scroll to position [285, 0]
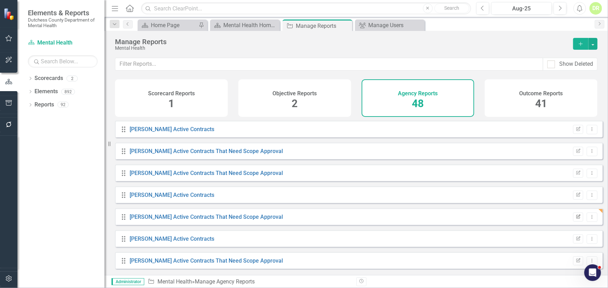
click at [576, 219] on icon "Edit Report" at bounding box center [578, 217] width 5 height 4
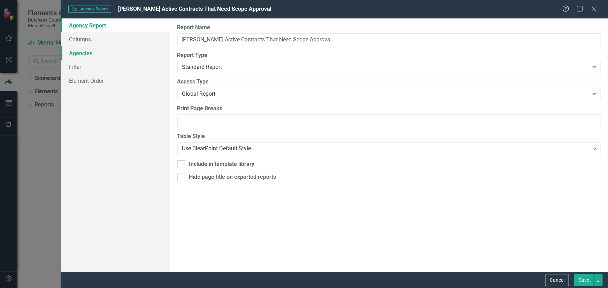
click at [80, 50] on link "Agencies" at bounding box center [115, 53] width 109 height 14
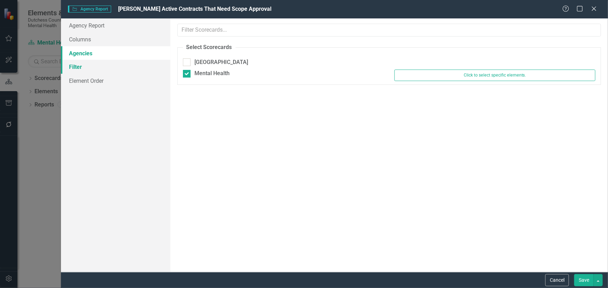
click at [76, 68] on link "Filter" at bounding box center [115, 67] width 109 height 14
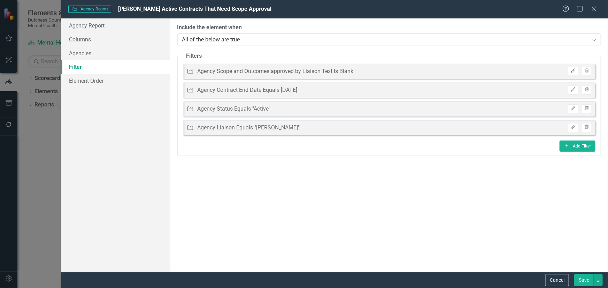
click at [585, 90] on icon "button" at bounding box center [587, 89] width 4 height 4
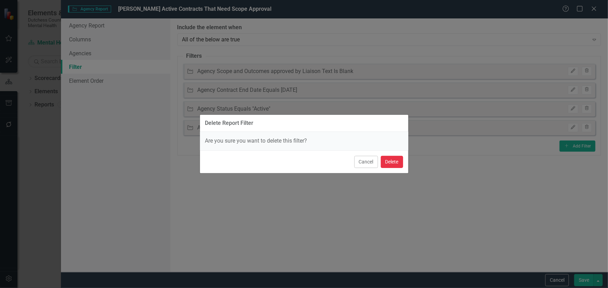
click at [390, 162] on button "Delete" at bounding box center [392, 162] width 22 height 12
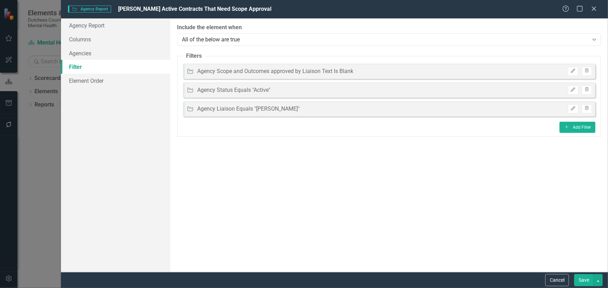
click at [584, 278] on button "Save" at bounding box center [584, 281] width 20 height 12
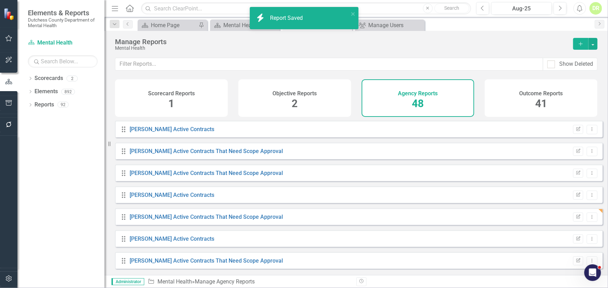
scroll to position [380, 0]
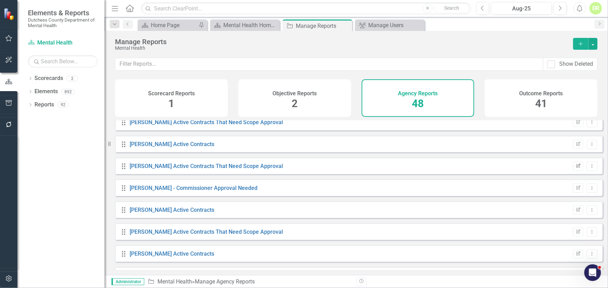
click at [576, 169] on icon "Edit Report" at bounding box center [578, 166] width 5 height 4
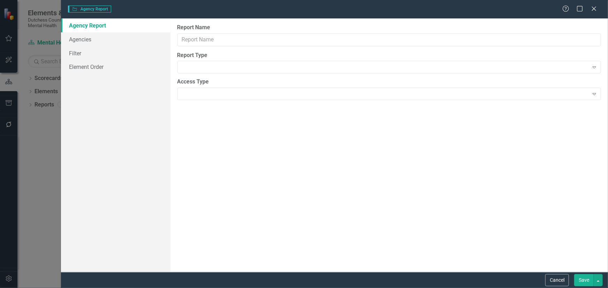
type input "[PERSON_NAME] Active Contracts That Need Scope Approval"
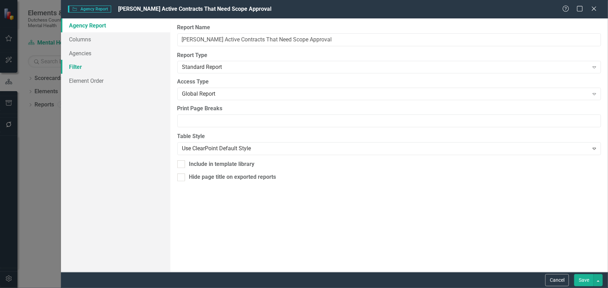
drag, startPoint x: 71, startPoint y: 66, endPoint x: 147, endPoint y: 67, distance: 75.9
click at [71, 66] on link "Filter" at bounding box center [115, 67] width 109 height 14
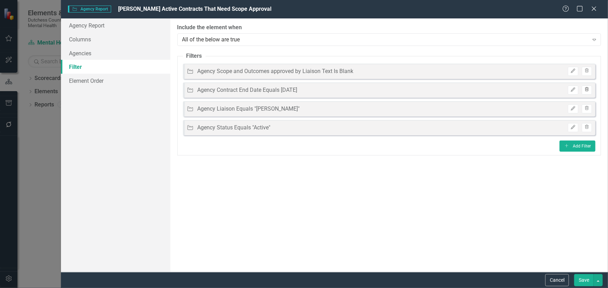
click at [587, 88] on icon "Trash" at bounding box center [586, 90] width 5 height 4
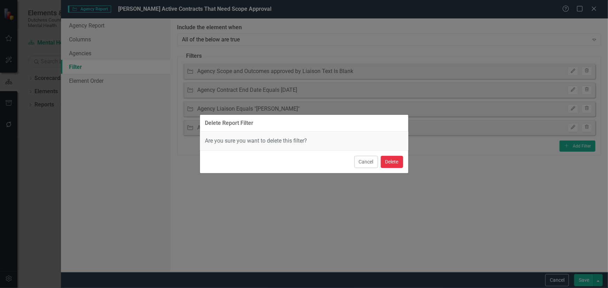
click at [390, 156] on button "Delete" at bounding box center [392, 162] width 22 height 12
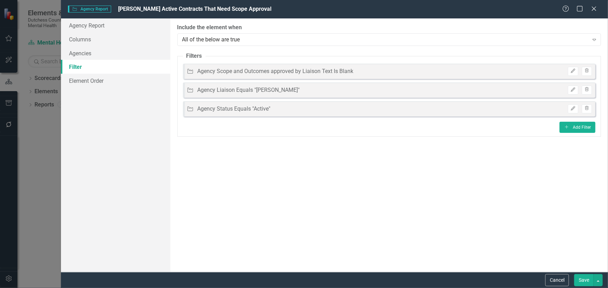
click at [583, 279] on button "Save" at bounding box center [584, 281] width 20 height 12
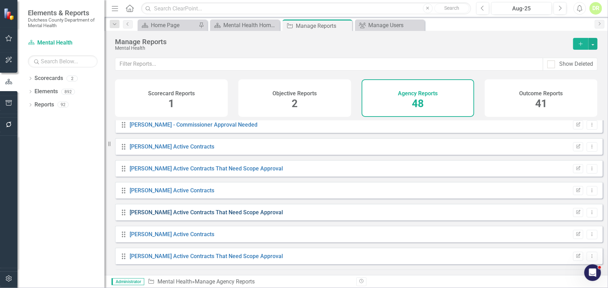
scroll to position [475, 0]
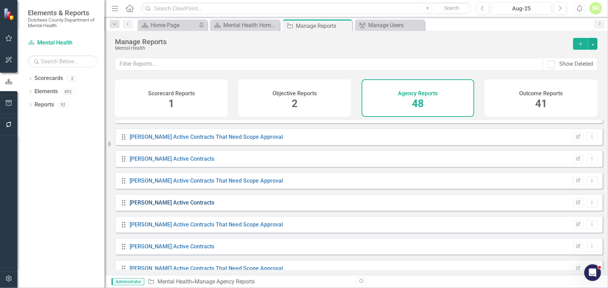
click at [173, 206] on link "[PERSON_NAME] Active Contracts" at bounding box center [172, 203] width 85 height 7
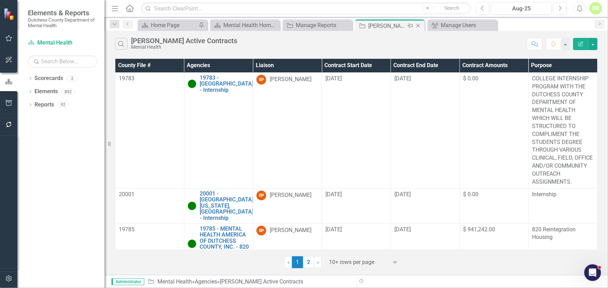
click at [418, 25] on icon "Close" at bounding box center [418, 26] width 7 height 6
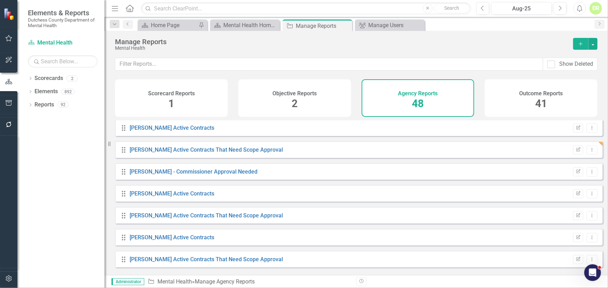
scroll to position [411, 0]
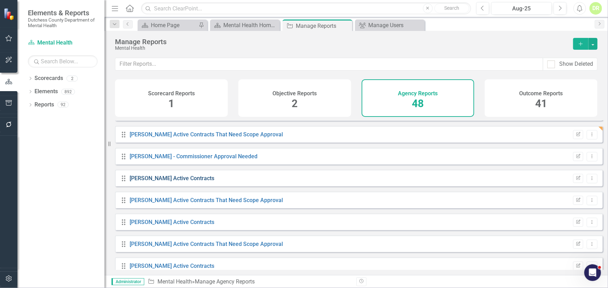
click at [180, 182] on link "[PERSON_NAME] Active Contracts" at bounding box center [172, 178] width 85 height 7
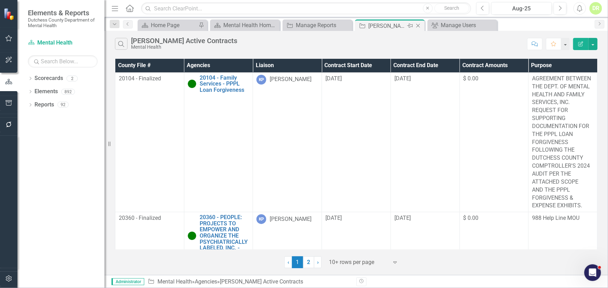
click at [418, 25] on icon "Close" at bounding box center [418, 26] width 7 height 6
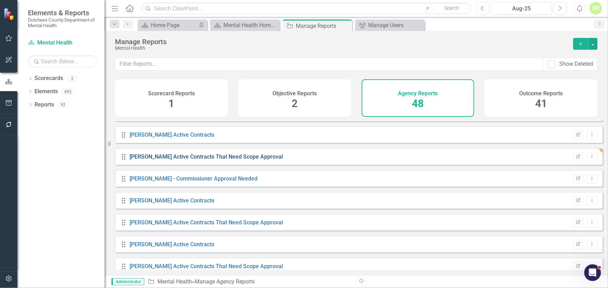
scroll to position [411, 0]
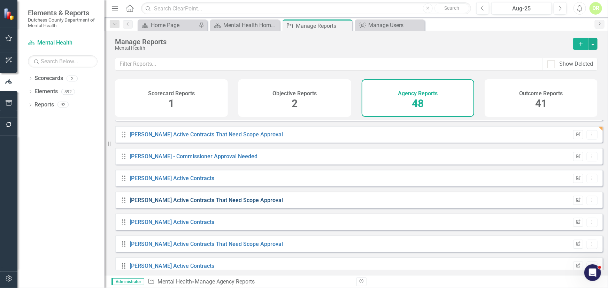
click at [205, 204] on link "[PERSON_NAME] Active Contracts That Need Scope Approval" at bounding box center [206, 200] width 153 height 7
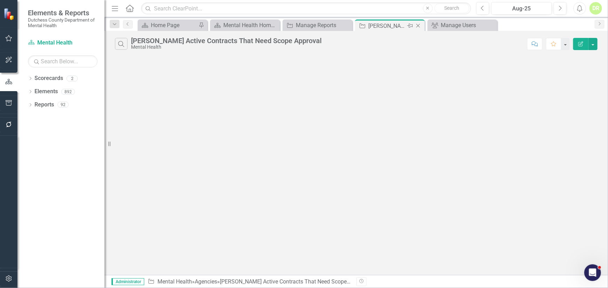
click at [418, 24] on icon "Close" at bounding box center [418, 26] width 7 height 6
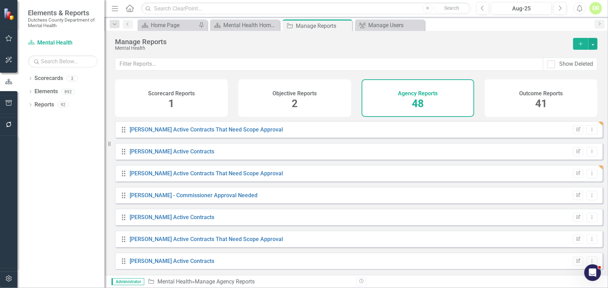
scroll to position [380, 0]
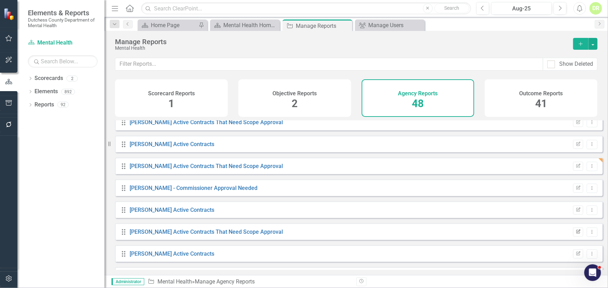
click at [576, 234] on icon "Edit Report" at bounding box center [578, 232] width 5 height 4
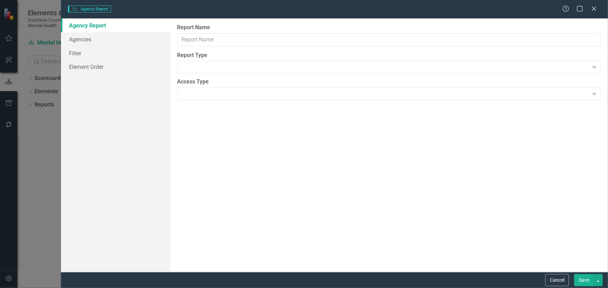
type input "[PERSON_NAME] Active Contracts That Need Scope Approval"
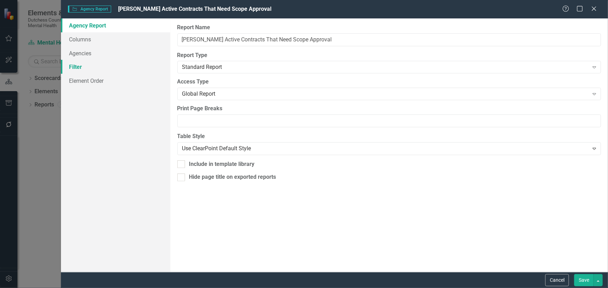
click at [74, 66] on link "Filter" at bounding box center [115, 67] width 109 height 14
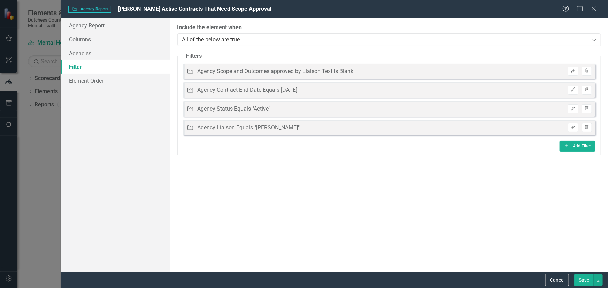
click at [589, 89] on icon "Trash" at bounding box center [586, 90] width 5 height 4
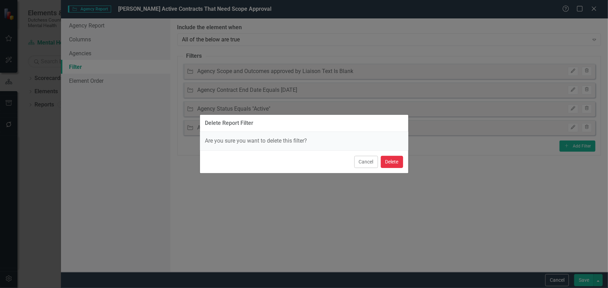
click at [389, 161] on button "Delete" at bounding box center [392, 162] width 22 height 12
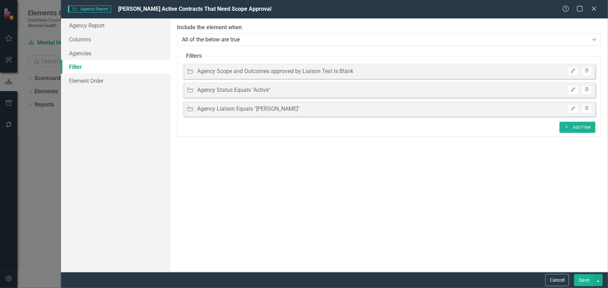
click at [584, 280] on button "Save" at bounding box center [584, 281] width 20 height 12
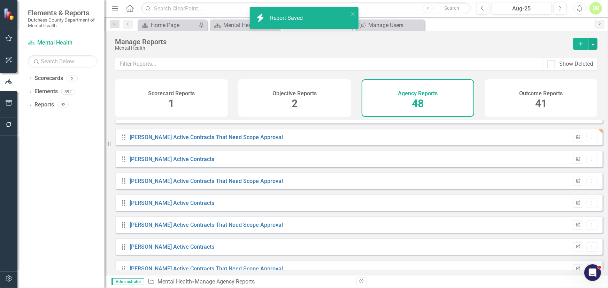
scroll to position [475, 0]
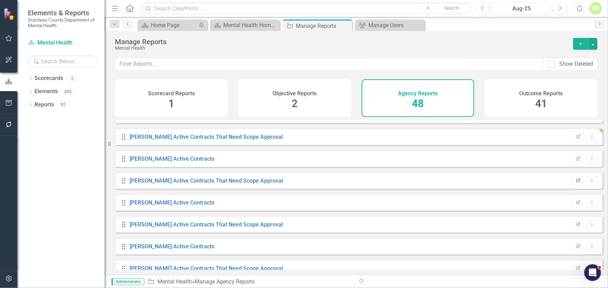
click at [576, 183] on icon "Edit Report" at bounding box center [578, 181] width 5 height 4
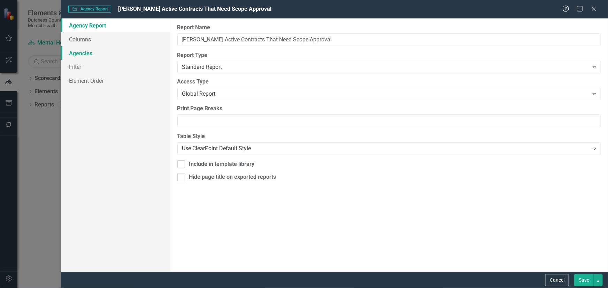
click at [82, 54] on link "Agencies" at bounding box center [115, 53] width 109 height 14
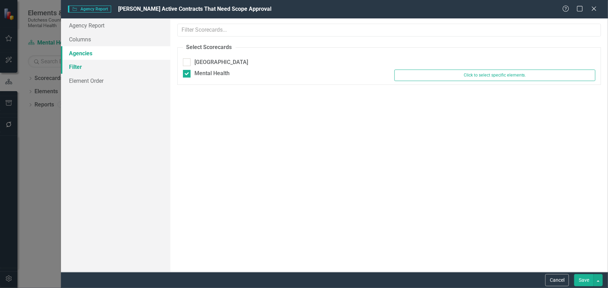
click at [79, 67] on link "Filter" at bounding box center [115, 67] width 109 height 14
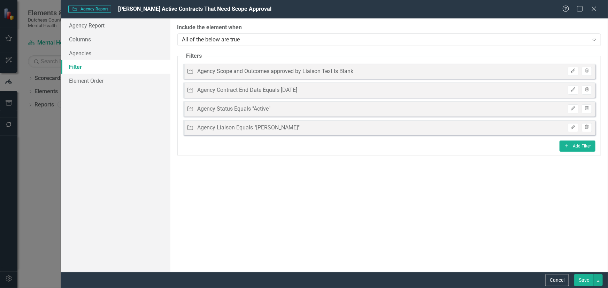
click at [588, 89] on icon "button" at bounding box center [587, 89] width 4 height 4
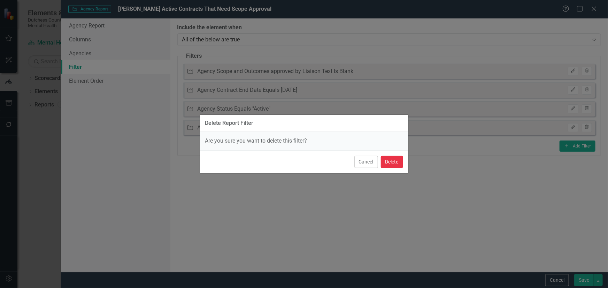
click at [401, 159] on button "Delete" at bounding box center [392, 162] width 22 height 12
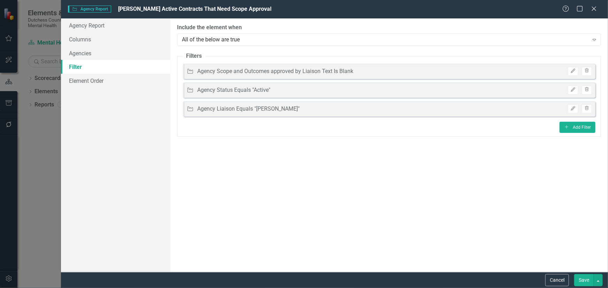
click at [586, 279] on button "Save" at bounding box center [584, 281] width 20 height 12
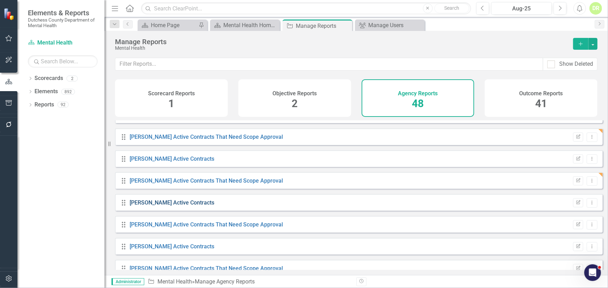
click at [179, 206] on link "[PERSON_NAME] Active Contracts" at bounding box center [172, 203] width 85 height 7
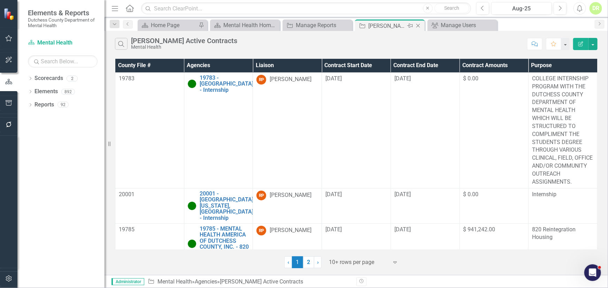
click at [419, 24] on icon "Close" at bounding box center [418, 26] width 7 height 6
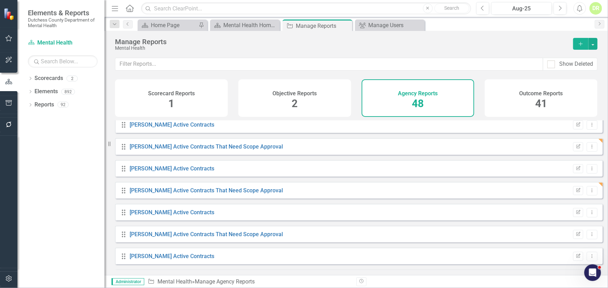
scroll to position [507, 0]
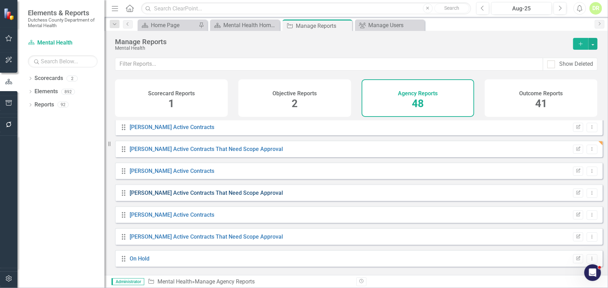
click at [229, 196] on link "[PERSON_NAME] Active Contracts That Need Scope Approval" at bounding box center [206, 193] width 153 height 7
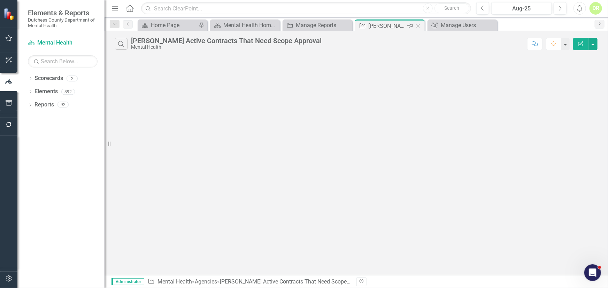
click at [416, 24] on icon "Close" at bounding box center [418, 26] width 7 height 6
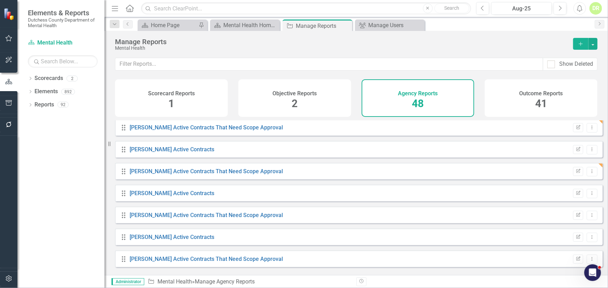
scroll to position [507, 0]
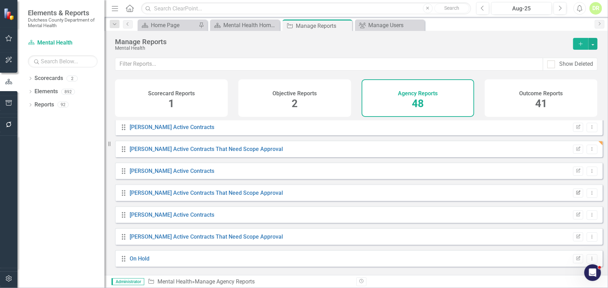
click at [576, 195] on icon "Edit Report" at bounding box center [578, 193] width 5 height 4
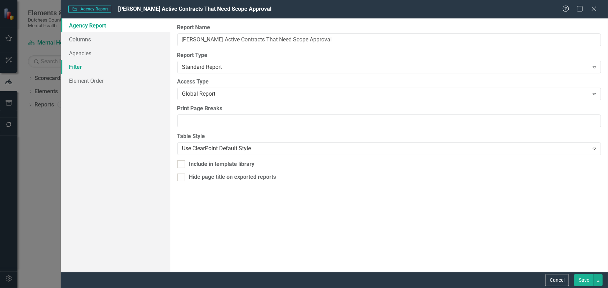
click at [79, 67] on link "Filter" at bounding box center [115, 67] width 109 height 14
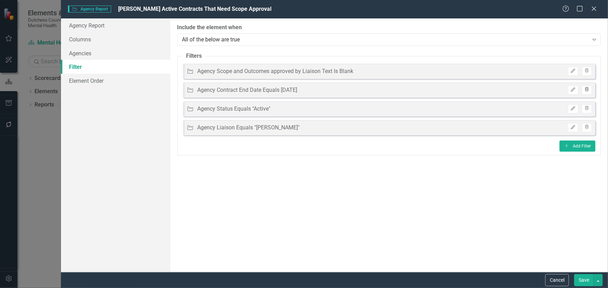
click at [589, 89] on icon "Trash" at bounding box center [586, 90] width 5 height 4
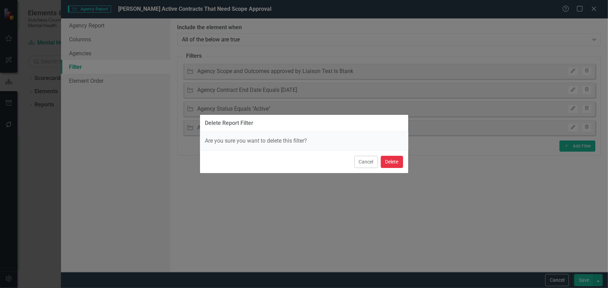
drag, startPoint x: 391, startPoint y: 163, endPoint x: 608, endPoint y: 283, distance: 247.3
click at [391, 162] on button "Delete" at bounding box center [392, 162] width 22 height 12
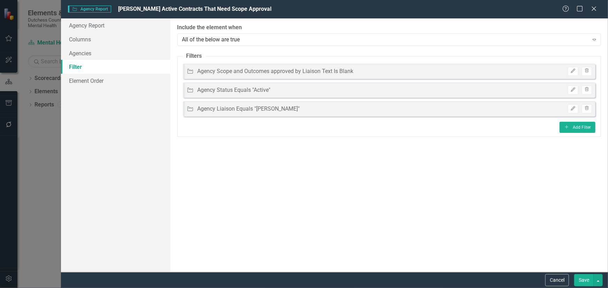
click at [585, 282] on button "Save" at bounding box center [584, 281] width 20 height 12
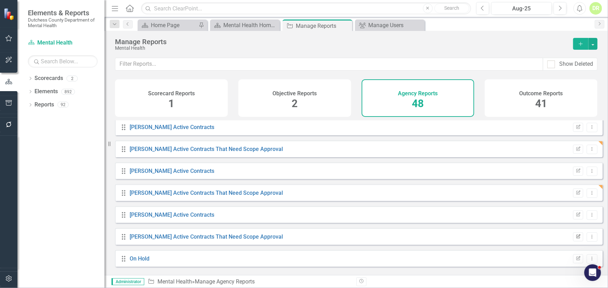
click at [576, 239] on icon "Edit Report" at bounding box center [578, 237] width 5 height 4
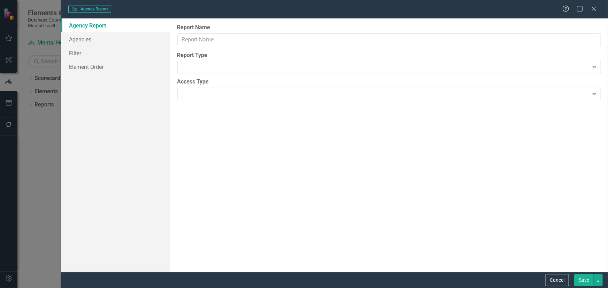
type input "[PERSON_NAME] Active Contracts That Need Scope Approval"
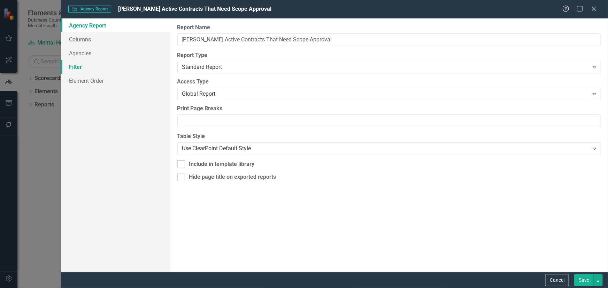
click at [79, 64] on link "Filter" at bounding box center [115, 67] width 109 height 14
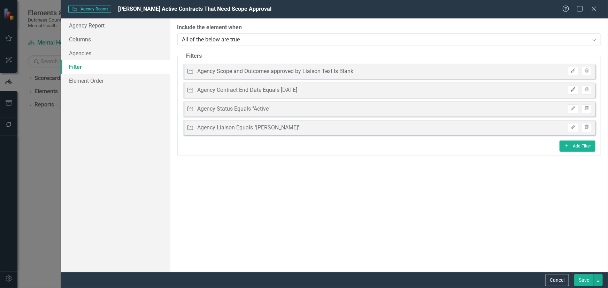
click at [574, 89] on icon "Edit" at bounding box center [572, 90] width 5 height 4
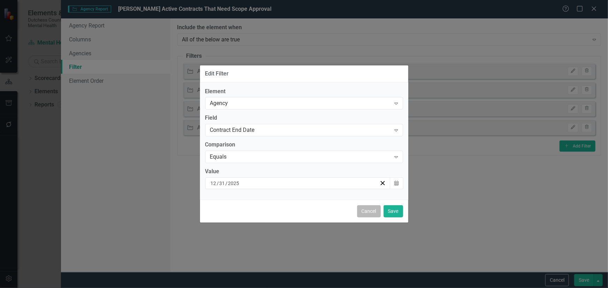
click at [370, 208] on button "Cancel" at bounding box center [369, 212] width 24 height 12
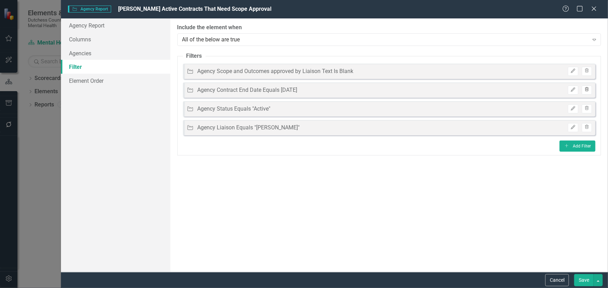
click at [588, 88] on icon "button" at bounding box center [587, 89] width 4 height 4
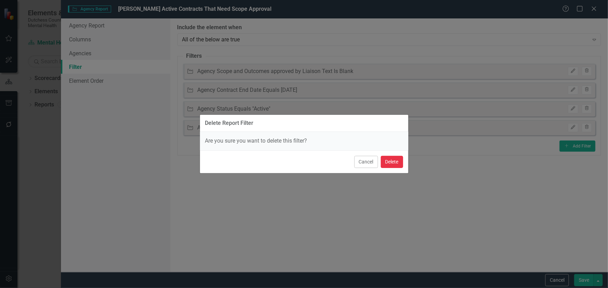
click at [389, 164] on button "Delete" at bounding box center [392, 162] width 22 height 12
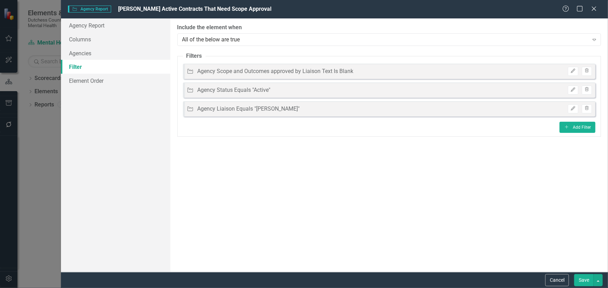
drag, startPoint x: 586, startPoint y: 280, endPoint x: 568, endPoint y: 272, distance: 20.0
click at [585, 279] on button "Save" at bounding box center [584, 281] width 20 height 12
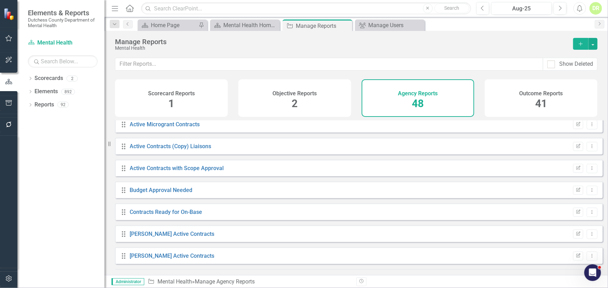
scroll to position [190, 0]
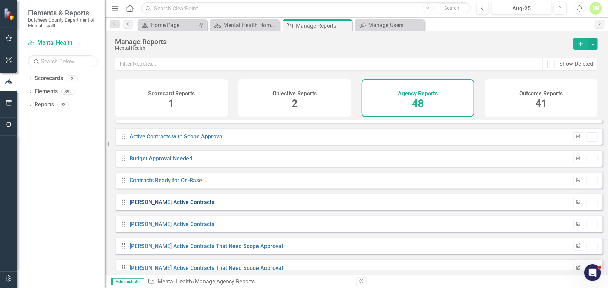
click at [173, 206] on link "[PERSON_NAME] Active Contracts" at bounding box center [172, 202] width 85 height 7
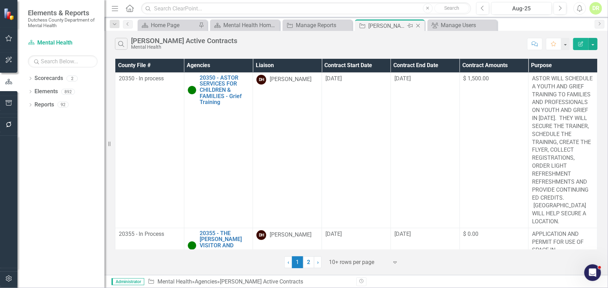
click at [418, 24] on icon "Close" at bounding box center [418, 26] width 7 height 6
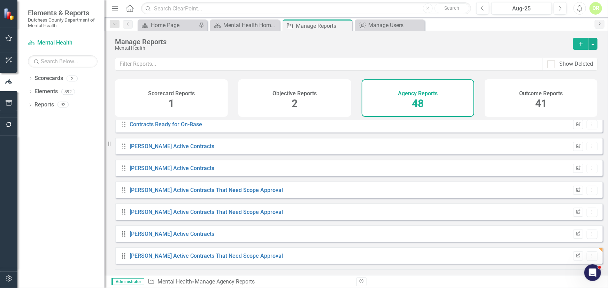
scroll to position [253, 0]
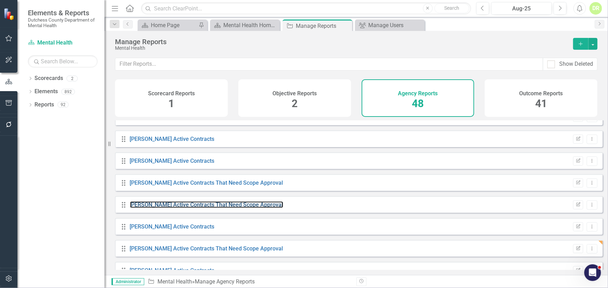
click at [183, 208] on link "[PERSON_NAME] Active Contracts That Need Scope Approval" at bounding box center [206, 205] width 153 height 7
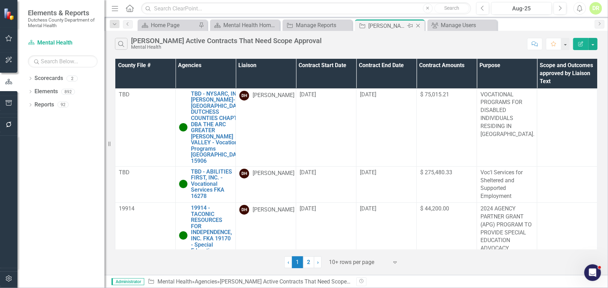
click at [417, 24] on icon "Close" at bounding box center [418, 26] width 7 height 6
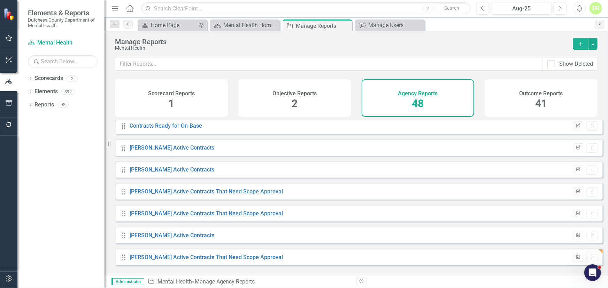
scroll to position [253, 0]
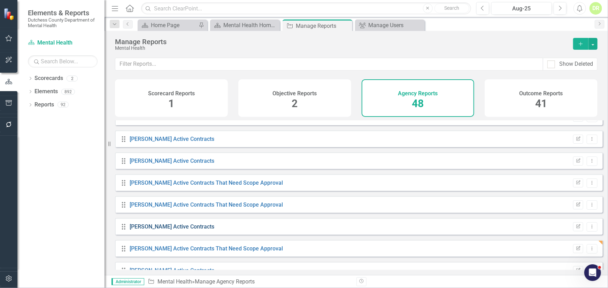
click at [177, 230] on link "[PERSON_NAME] Active Contracts" at bounding box center [172, 227] width 85 height 7
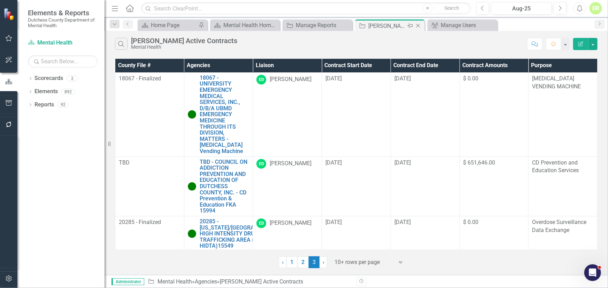
click at [419, 23] on icon "Close" at bounding box center [418, 26] width 7 height 6
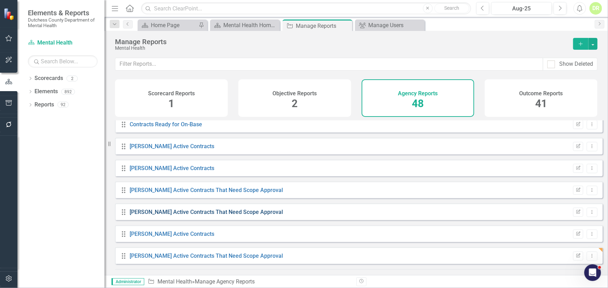
scroll to position [317, 0]
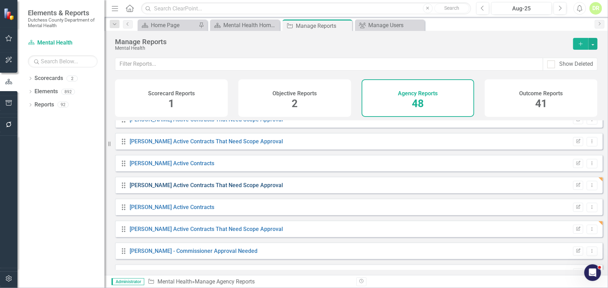
click at [206, 189] on link "[PERSON_NAME] Active Contracts That Need Scope Approval" at bounding box center [206, 185] width 153 height 7
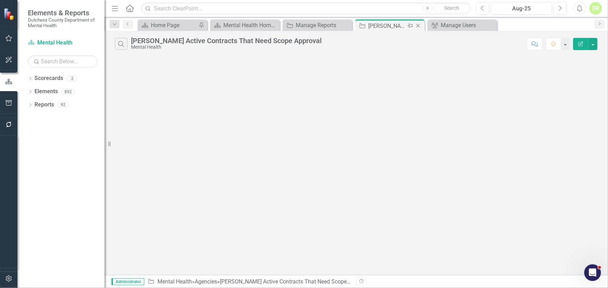
click at [419, 23] on icon "Close" at bounding box center [418, 26] width 7 height 6
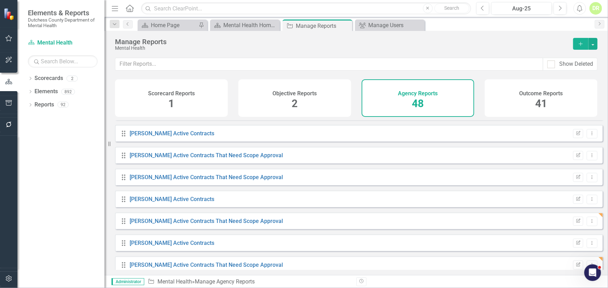
scroll to position [285, 0]
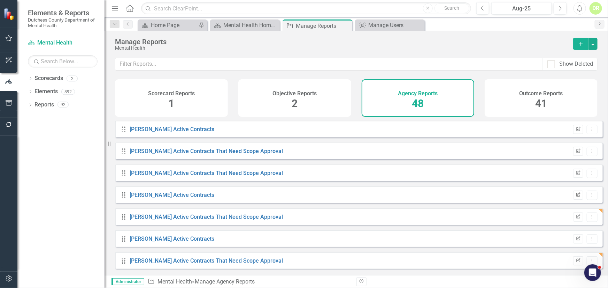
click at [576, 197] on icon "button" at bounding box center [578, 195] width 4 height 4
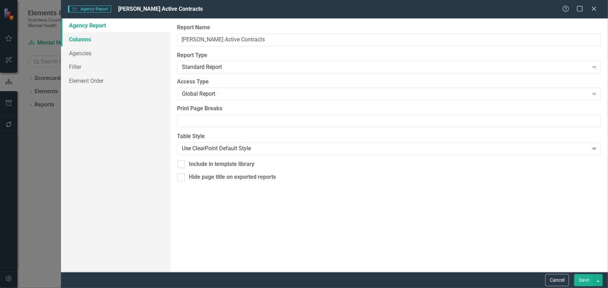
click at [78, 39] on link "Columns" at bounding box center [115, 39] width 109 height 14
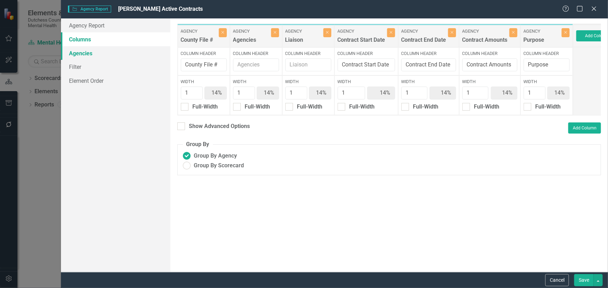
click at [82, 54] on link "Agencies" at bounding box center [115, 53] width 109 height 14
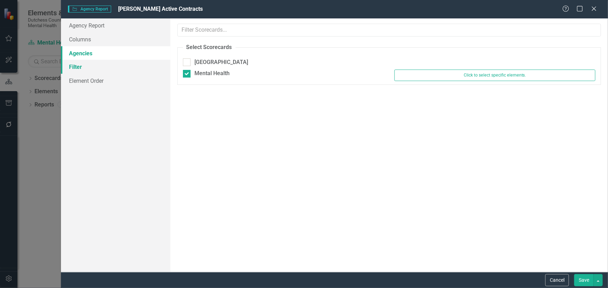
click at [81, 65] on link "Filter" at bounding box center [115, 67] width 109 height 14
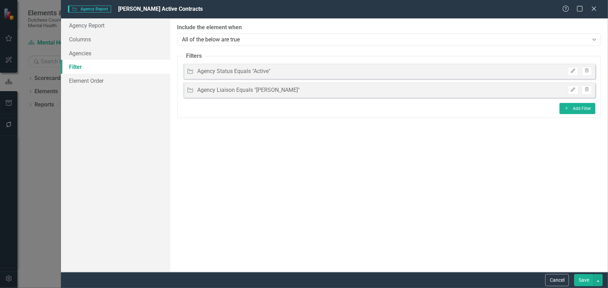
click at [581, 281] on button "Save" at bounding box center [584, 281] width 20 height 12
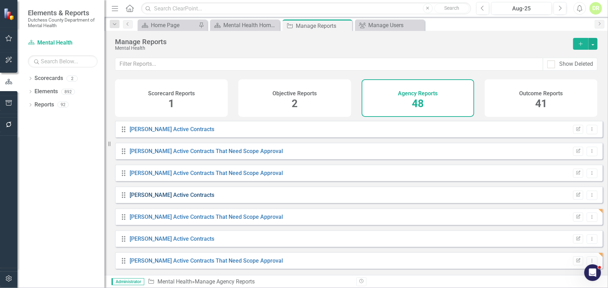
click at [163, 199] on link "[PERSON_NAME] Active Contracts" at bounding box center [172, 195] width 85 height 7
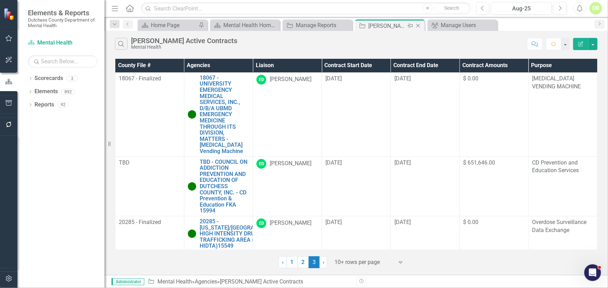
click at [418, 24] on icon "Close" at bounding box center [418, 26] width 7 height 6
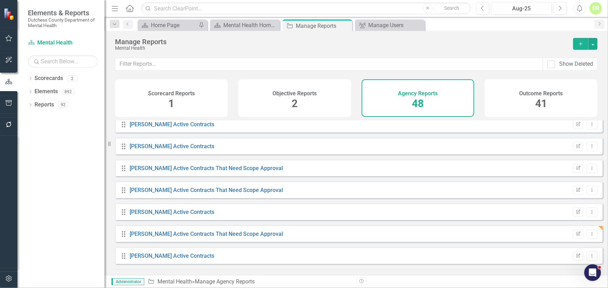
scroll to position [285, 0]
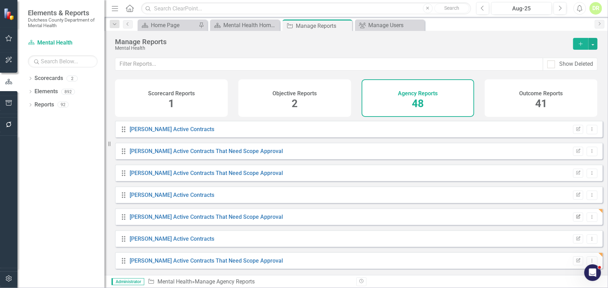
click at [576, 219] on icon "Edit Report" at bounding box center [578, 217] width 5 height 4
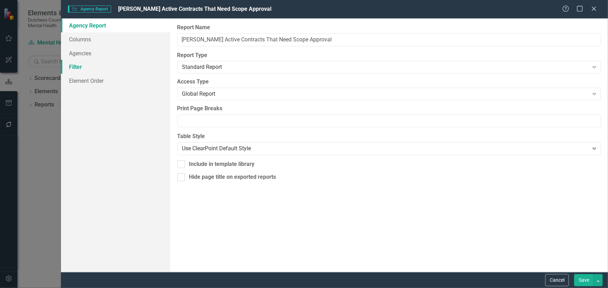
click at [73, 67] on link "Filter" at bounding box center [115, 67] width 109 height 14
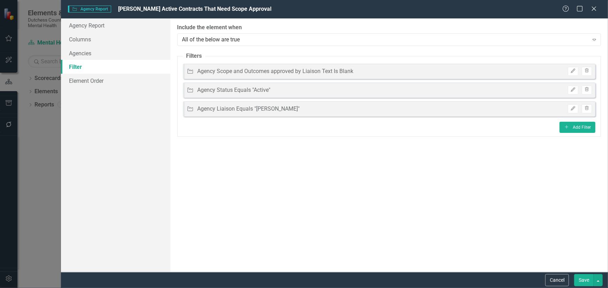
click at [586, 278] on button "Save" at bounding box center [584, 281] width 20 height 12
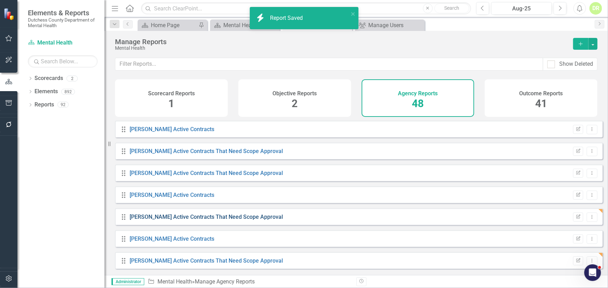
click at [143, 220] on link "[PERSON_NAME] Active Contracts That Need Scope Approval" at bounding box center [206, 217] width 153 height 7
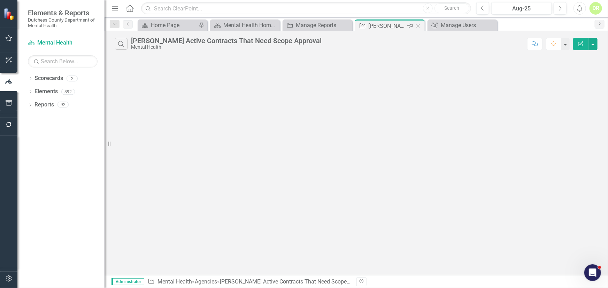
click at [416, 26] on icon "Close" at bounding box center [418, 26] width 7 height 6
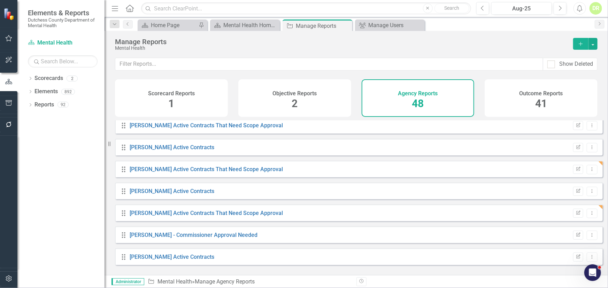
scroll to position [348, 0]
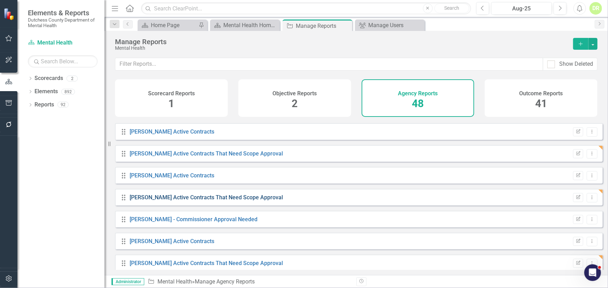
click at [251, 201] on link "[PERSON_NAME] Active Contracts That Need Scope Approval" at bounding box center [206, 197] width 153 height 7
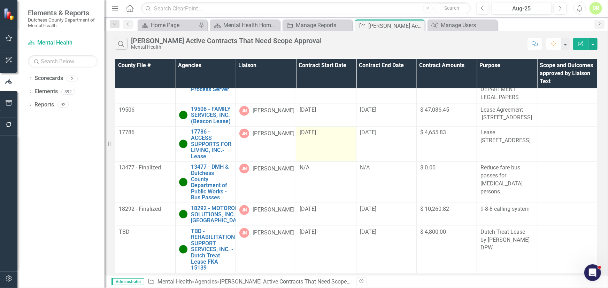
scroll to position [466, 0]
click at [418, 25] on icon at bounding box center [418, 26] width 4 height 4
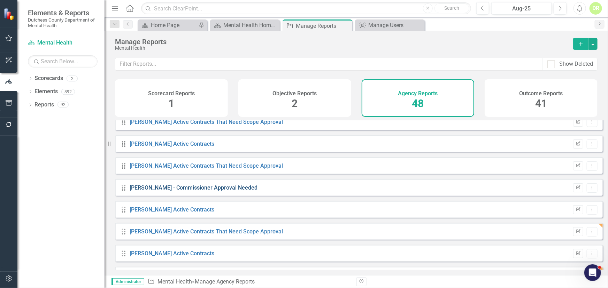
scroll to position [411, 0]
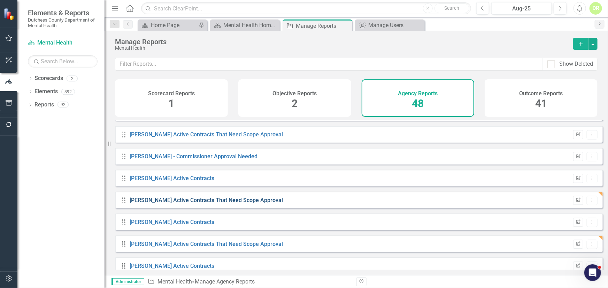
click at [206, 204] on link "[PERSON_NAME] Active Contracts That Need Scope Approval" at bounding box center [206, 200] width 153 height 7
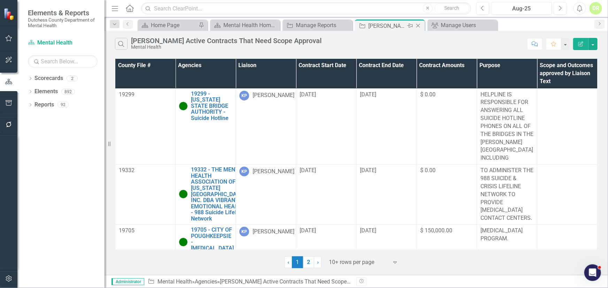
click at [418, 24] on icon "Close" at bounding box center [418, 26] width 7 height 6
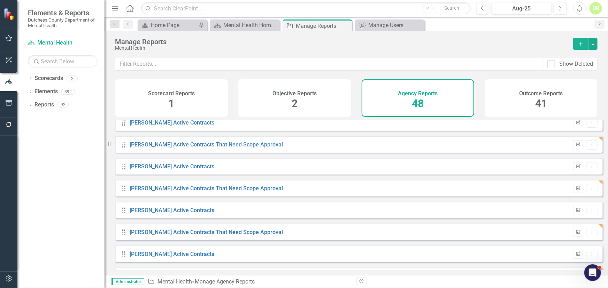
scroll to position [475, 0]
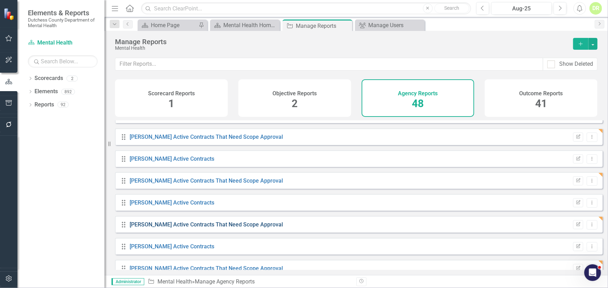
click at [194, 227] on link "[PERSON_NAME] Active Contracts That Need Scope Approval" at bounding box center [206, 225] width 153 height 7
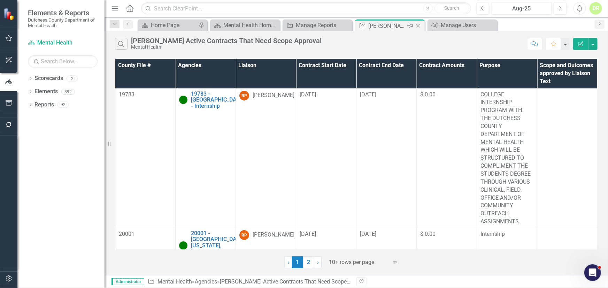
click at [417, 25] on icon at bounding box center [418, 26] width 4 height 4
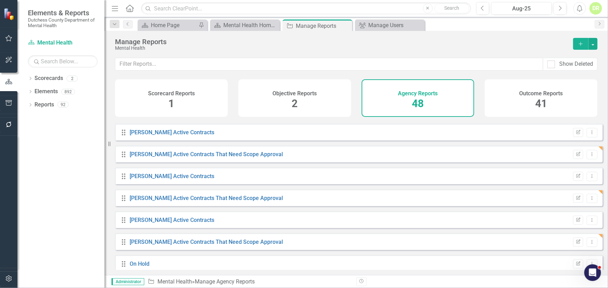
scroll to position [507, 0]
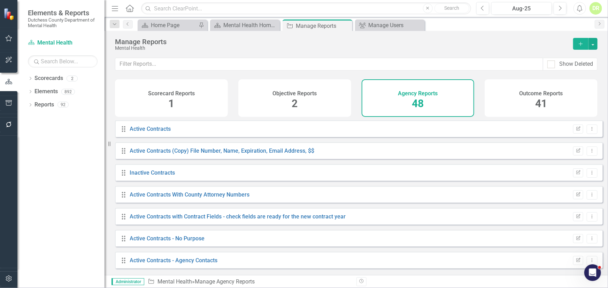
scroll to position [507, 0]
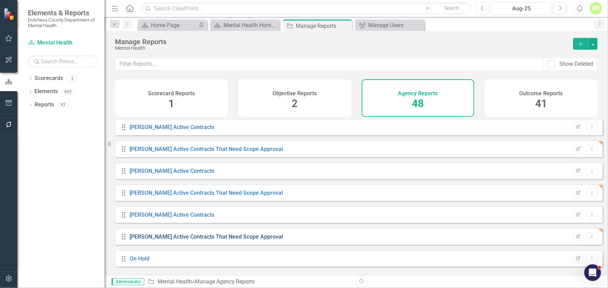
click at [174, 240] on link "[PERSON_NAME] Active Contracts That Need Scope Approval" at bounding box center [206, 237] width 153 height 7
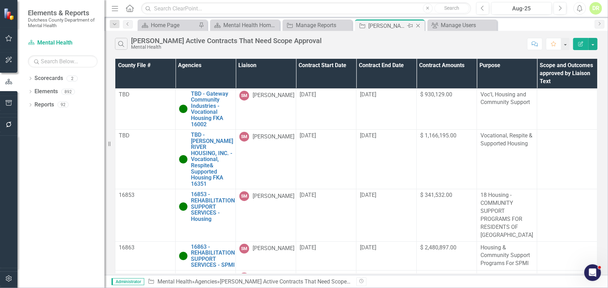
click at [419, 24] on icon "Close" at bounding box center [418, 26] width 7 height 6
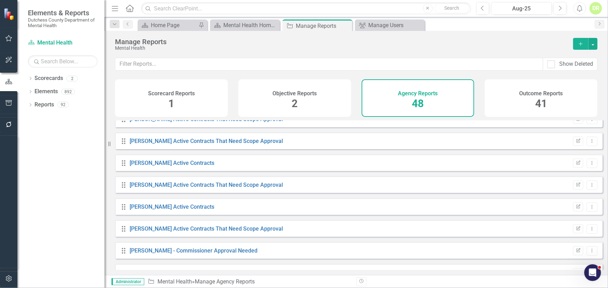
scroll to position [317, 0]
click at [589, 188] on icon "Dropdown Menu" at bounding box center [592, 185] width 6 height 5
click at [573, 239] on link "Trash Delete Report" at bounding box center [562, 240] width 57 height 13
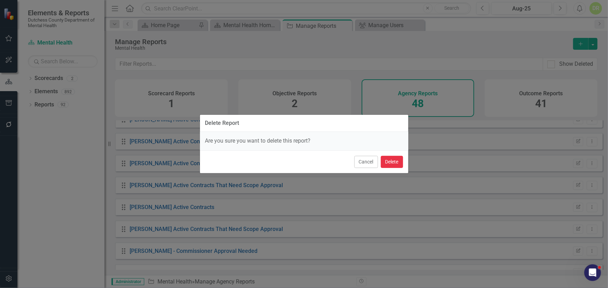
click at [398, 159] on button "Delete" at bounding box center [392, 162] width 22 height 12
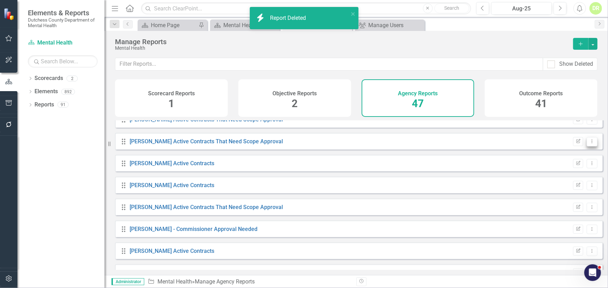
click at [589, 144] on icon "Dropdown Menu" at bounding box center [592, 141] width 6 height 5
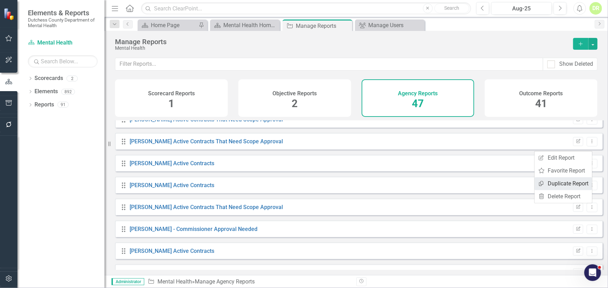
click at [567, 184] on link "Copy Duplicate Report" at bounding box center [562, 184] width 57 height 13
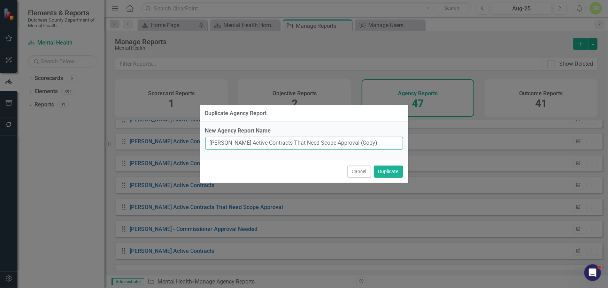
drag, startPoint x: 220, startPoint y: 144, endPoint x: 199, endPoint y: 137, distance: 21.8
click at [169, 144] on div "Duplicate Agency Report New Agency Report Name Dana Active Contracts That Need …" at bounding box center [304, 144] width 608 height 288
drag, startPoint x: 220, startPoint y: 144, endPoint x: 98, endPoint y: 159, distance: 123.2
click at [115, 154] on div "Duplicate Agency Report New Agency Report Name Dana Active Contracts That Need …" at bounding box center [304, 144] width 608 height 288
type input "Eric Active Contracts That Need Scope Approval (Copy)"
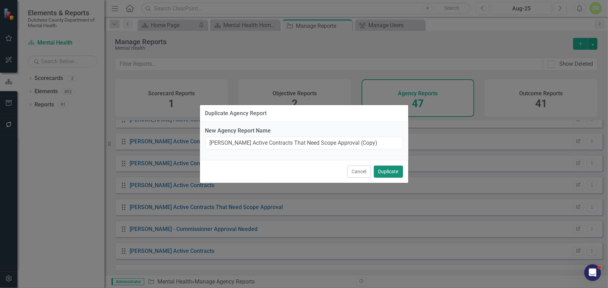
click at [391, 171] on button "Duplicate" at bounding box center [388, 172] width 29 height 12
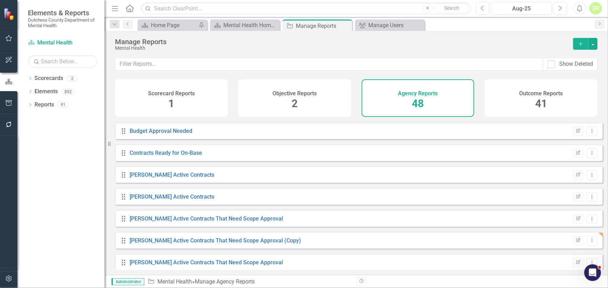
scroll to position [222, 0]
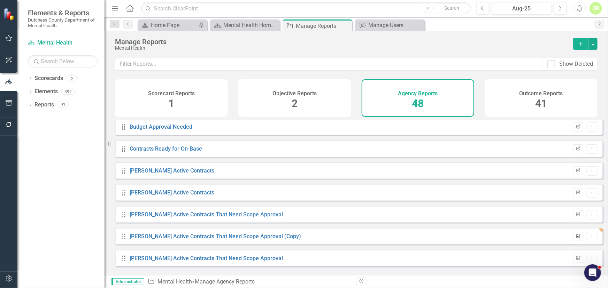
click at [576, 238] on icon "button" at bounding box center [578, 236] width 4 height 4
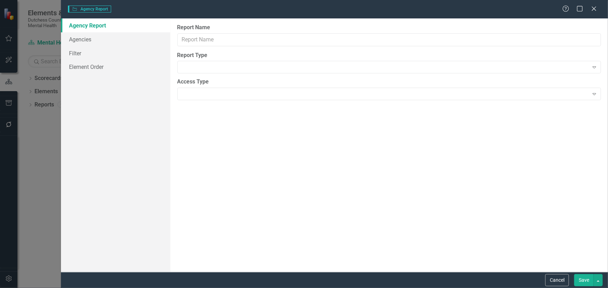
type input "Eric Active Contracts That Need Scope Approval (Copy)"
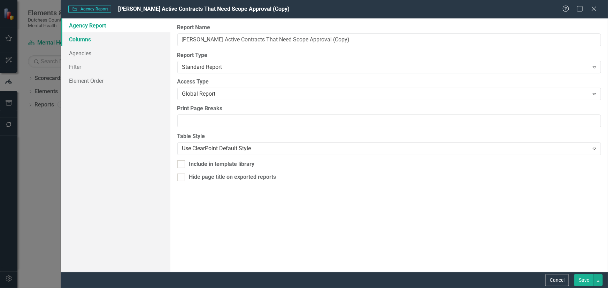
click at [71, 40] on link "Columns" at bounding box center [115, 39] width 109 height 14
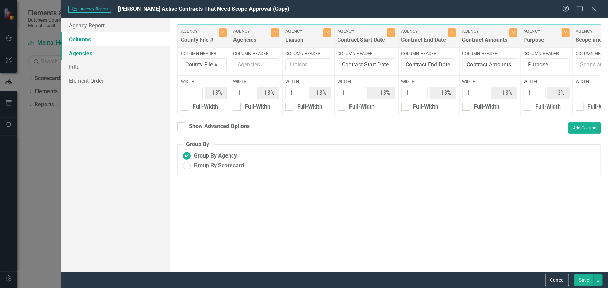
click at [79, 54] on link "Agencies" at bounding box center [115, 53] width 109 height 14
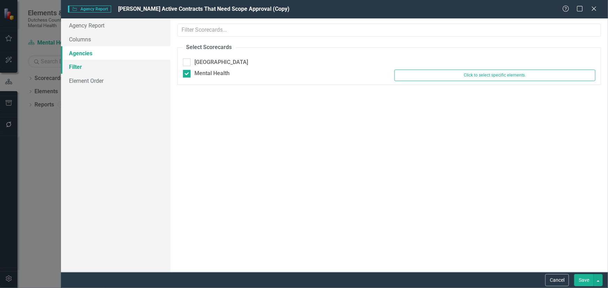
click at [72, 66] on link "Filter" at bounding box center [115, 67] width 109 height 14
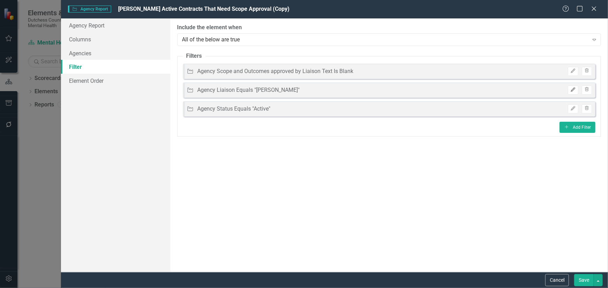
click at [573, 92] on button "Edit" at bounding box center [573, 90] width 10 height 9
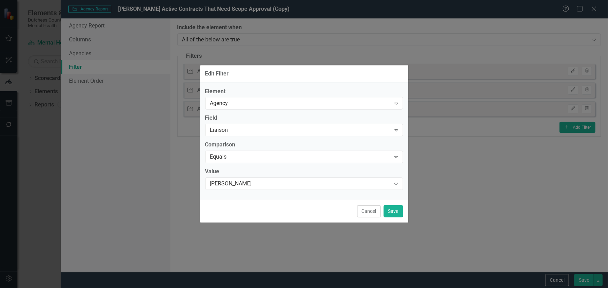
drag, startPoint x: 397, startPoint y: 184, endPoint x: 337, endPoint y: 192, distance: 60.8
click at [396, 183] on icon "Expand" at bounding box center [396, 184] width 7 height 6
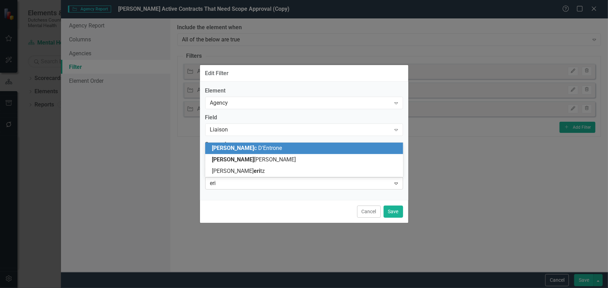
scroll to position [0, 0]
type input "eric"
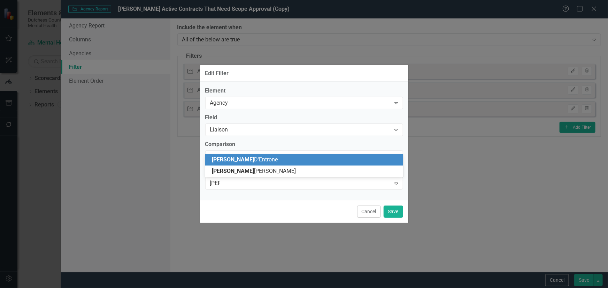
click at [313, 164] on div "Eric D'Entrone" at bounding box center [304, 159] width 198 height 11
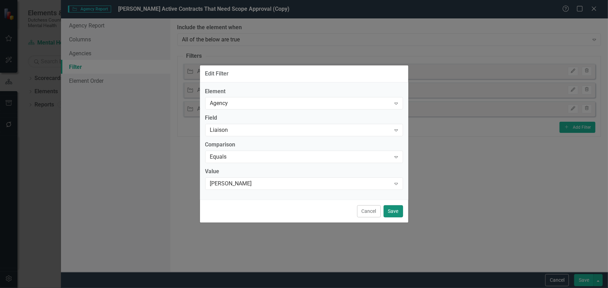
click at [393, 210] on button "Save" at bounding box center [394, 212] width 20 height 12
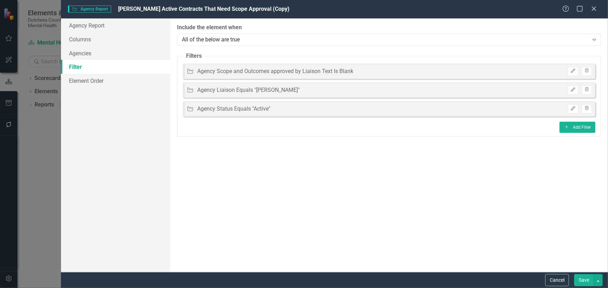
click at [586, 281] on button "Save" at bounding box center [584, 281] width 20 height 12
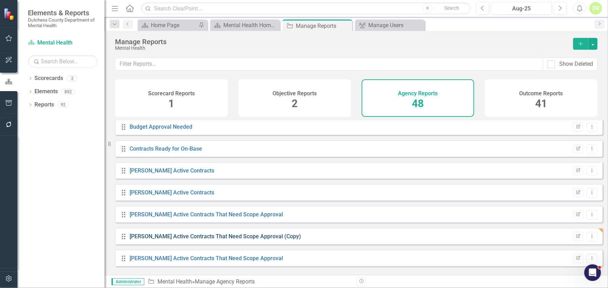
click at [199, 240] on link "Eric Active Contracts That Need Scope Approval (Copy)" at bounding box center [215, 236] width 171 height 7
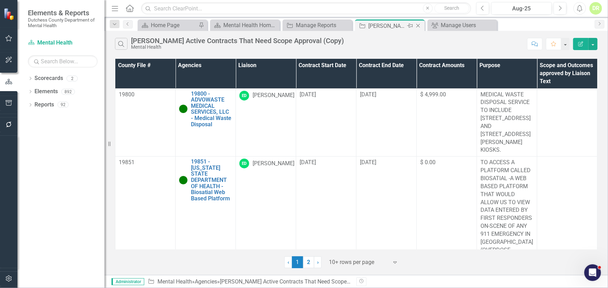
click at [418, 24] on icon "Close" at bounding box center [418, 26] width 7 height 6
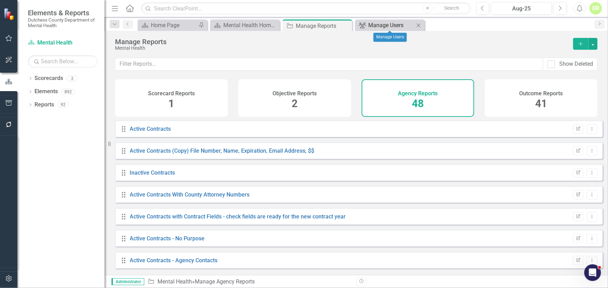
click at [397, 25] on div "Manage Users" at bounding box center [391, 25] width 46 height 9
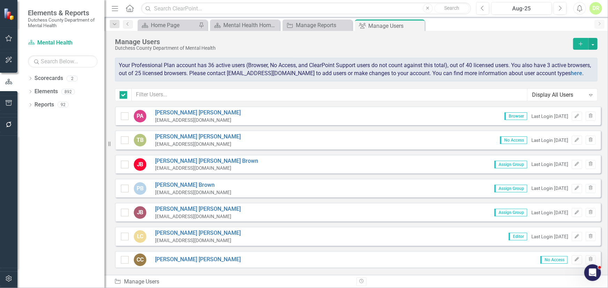
checkbox input "false"
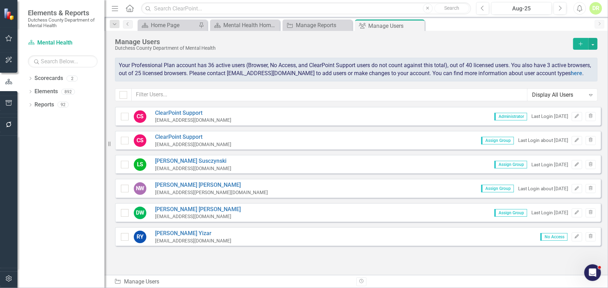
scroll to position [1106, 0]
click at [418, 24] on icon "Close" at bounding box center [418, 26] width 7 height 6
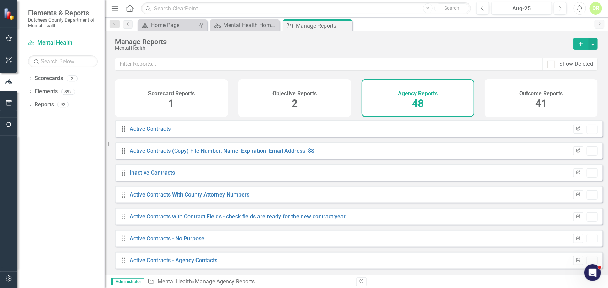
drag, startPoint x: 348, startPoint y: 24, endPoint x: 77, endPoint y: 146, distance: 296.9
click at [0, 0] on icon "Close" at bounding box center [0, 0] width 0 height 0
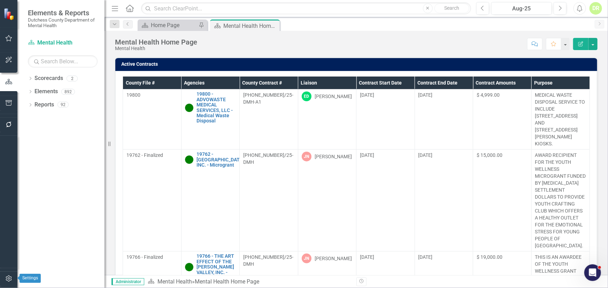
click at [6, 280] on icon "button" at bounding box center [9, 279] width 6 height 6
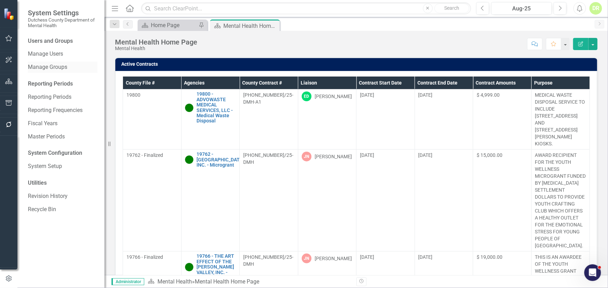
click at [40, 68] on link "Manage Groups" at bounding box center [63, 67] width 70 height 8
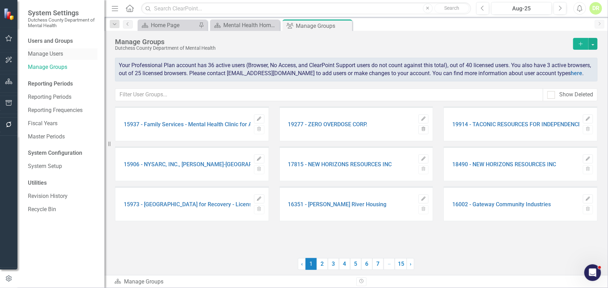
click at [46, 53] on link "Manage Users" at bounding box center [63, 54] width 70 height 8
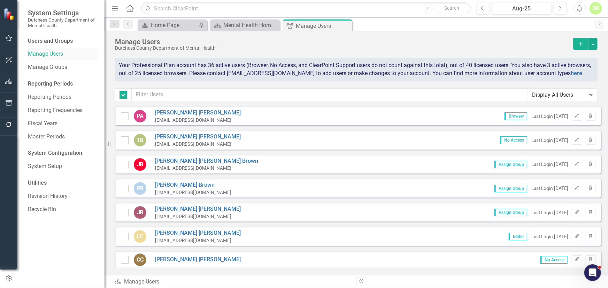
checkbox input "false"
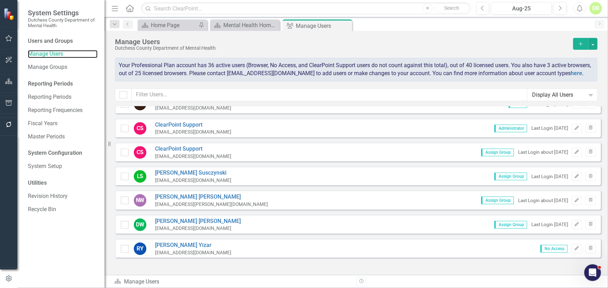
scroll to position [1074, 0]
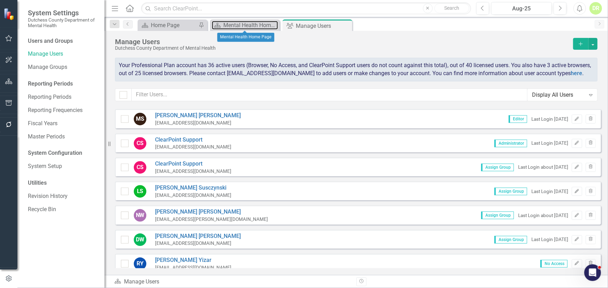
drag, startPoint x: 233, startPoint y: 29, endPoint x: 9, endPoint y: 129, distance: 245.4
click at [233, 29] on div "Mental Health Home Page" at bounding box center [250, 25] width 55 height 9
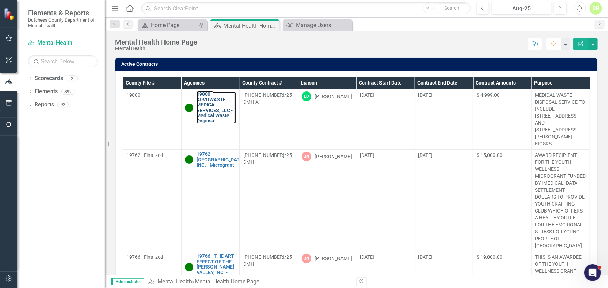
drag, startPoint x: 211, startPoint y: 100, endPoint x: 9, endPoint y: 199, distance: 225.1
click at [211, 100] on link "19800 - ADVOWASTE MEDICAL SERVICES, LLC - Medical Waste Disposal" at bounding box center [216, 108] width 39 height 32
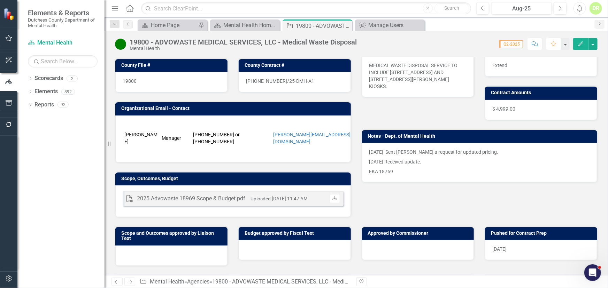
scroll to position [126, 0]
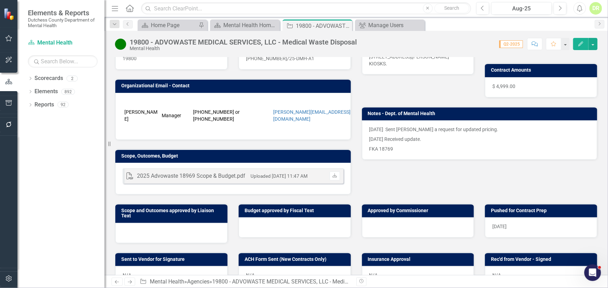
click at [596, 9] on div "DR" at bounding box center [595, 8] width 13 height 13
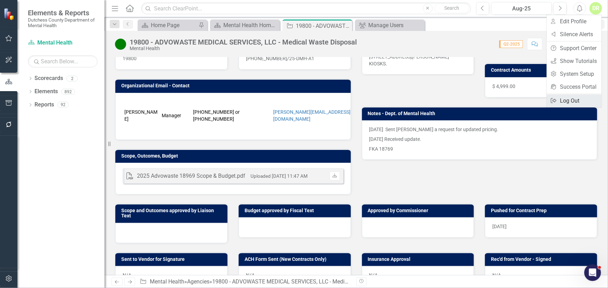
click at [568, 102] on link "Logout Log Out" at bounding box center [574, 100] width 55 height 13
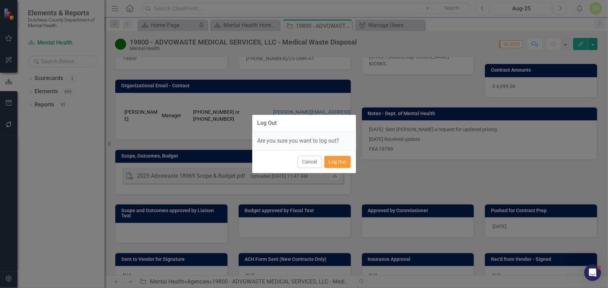
click at [341, 164] on button "Log Out" at bounding box center [337, 162] width 26 height 12
